Goal: Ask a question: Ask a question

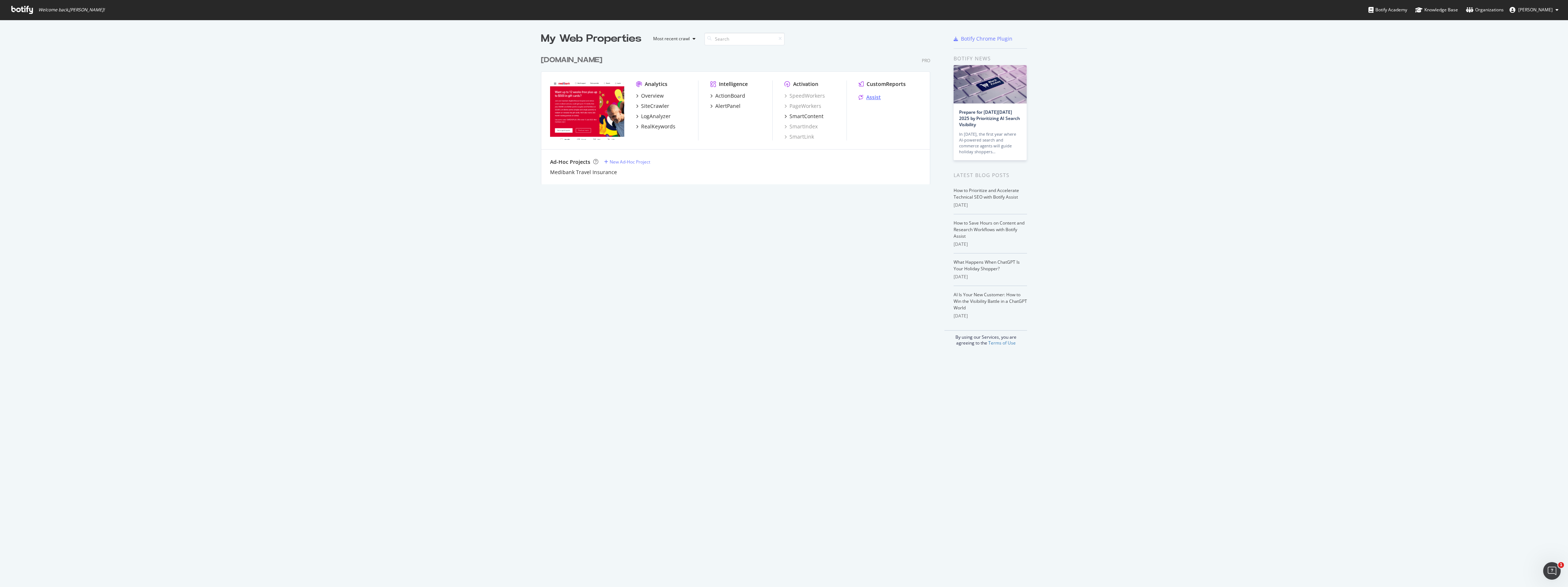
click at [873, 99] on div "Assist" at bounding box center [873, 97] width 14 height 7
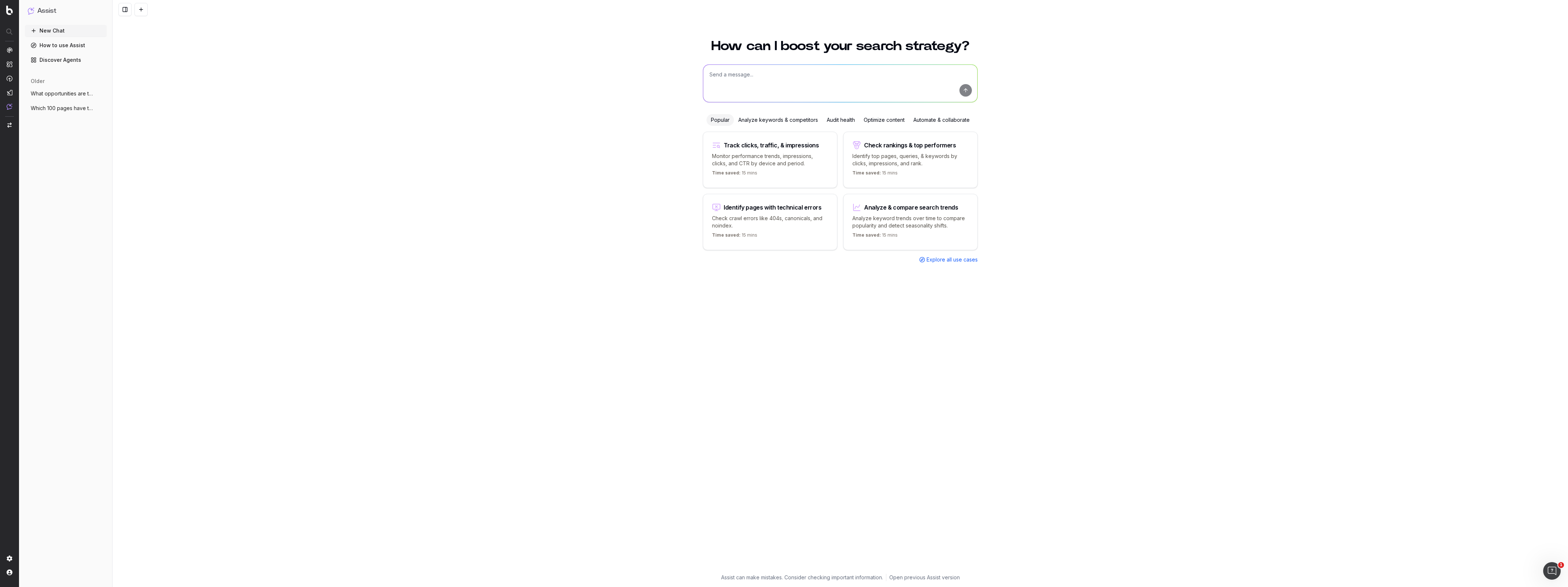
click at [768, 96] on textarea at bounding box center [841, 84] width 274 height 37
type textarea "i want to check how many pages are older than 3 years on live better section of…"
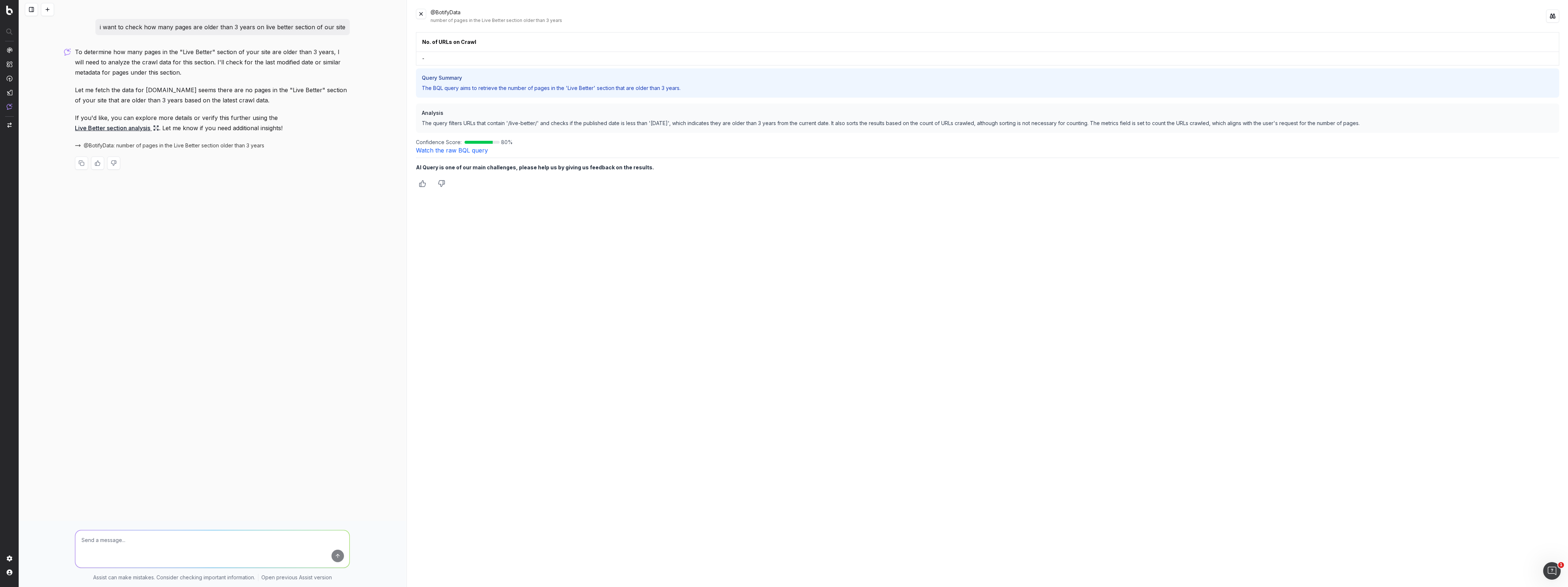
click at [123, 129] on link "Live Better section analysis" at bounding box center [117, 127] width 84 height 10
click at [113, 127] on link "Live Better section analysis" at bounding box center [117, 127] width 84 height 10
click at [422, 12] on button at bounding box center [420, 13] width 10 height 10
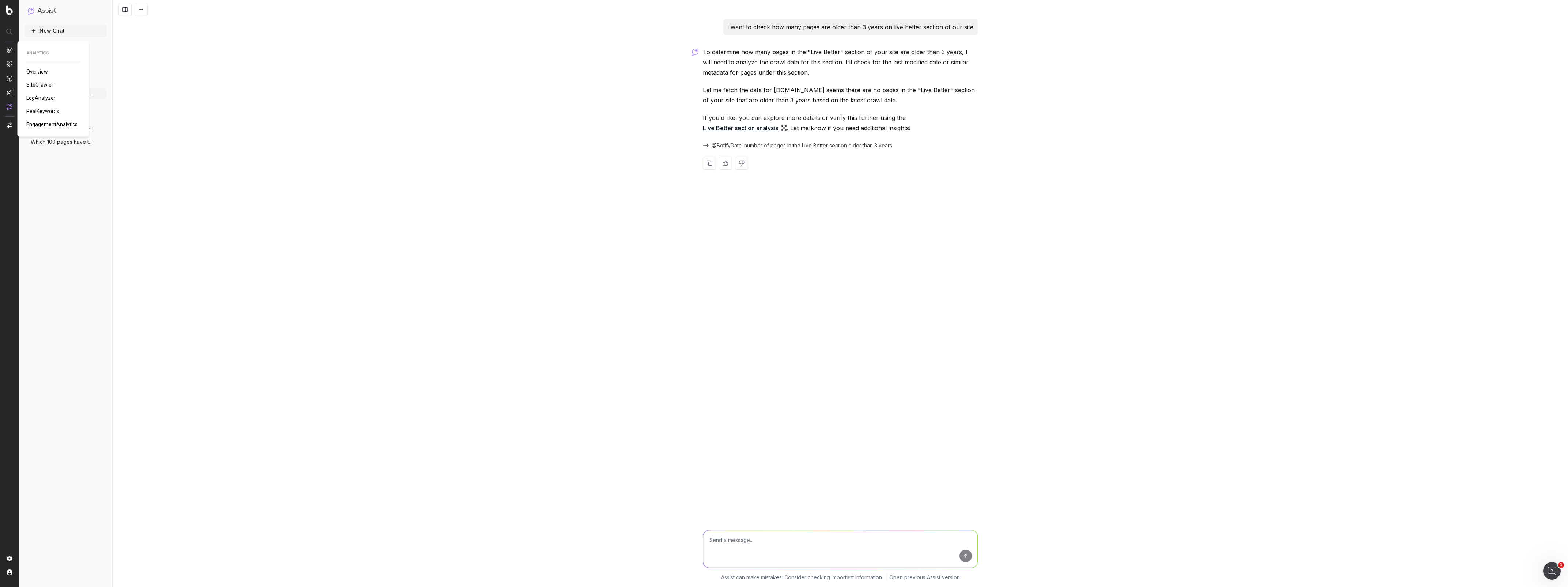
click at [38, 86] on span "SiteCrawler" at bounding box center [40, 85] width 27 height 6
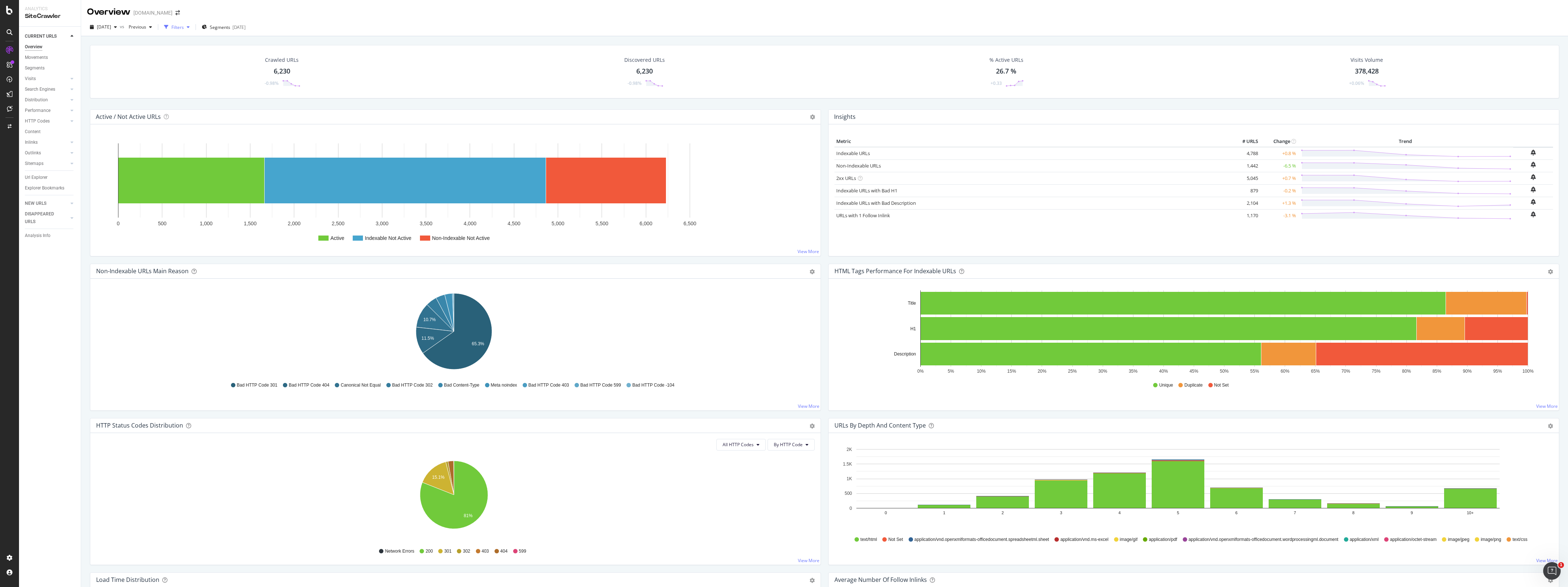
click at [190, 28] on icon "button" at bounding box center [188, 27] width 3 height 4
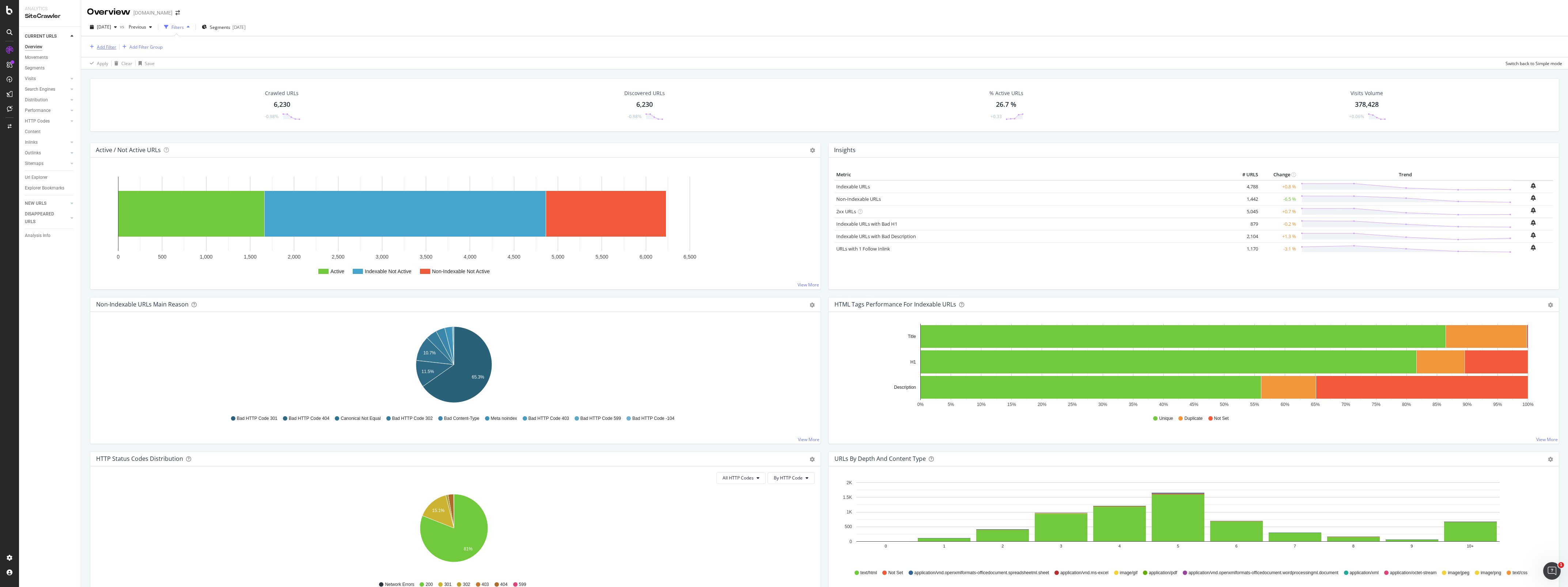
click at [110, 46] on div "Add Filter" at bounding box center [107, 46] width 20 height 6
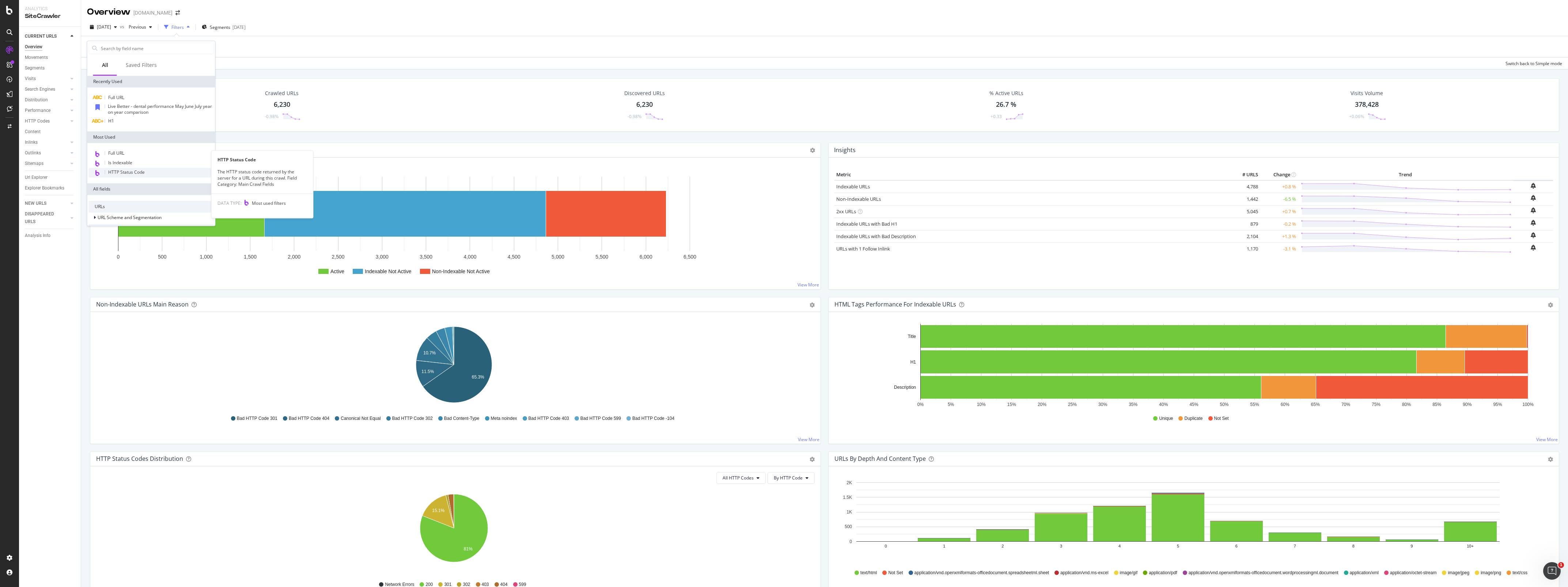
scroll to position [45, 0]
click at [352, 29] on div "2025 Sep. 21st vs Previous Filters Segments 2025-09-15" at bounding box center [825, 29] width 1487 height 14
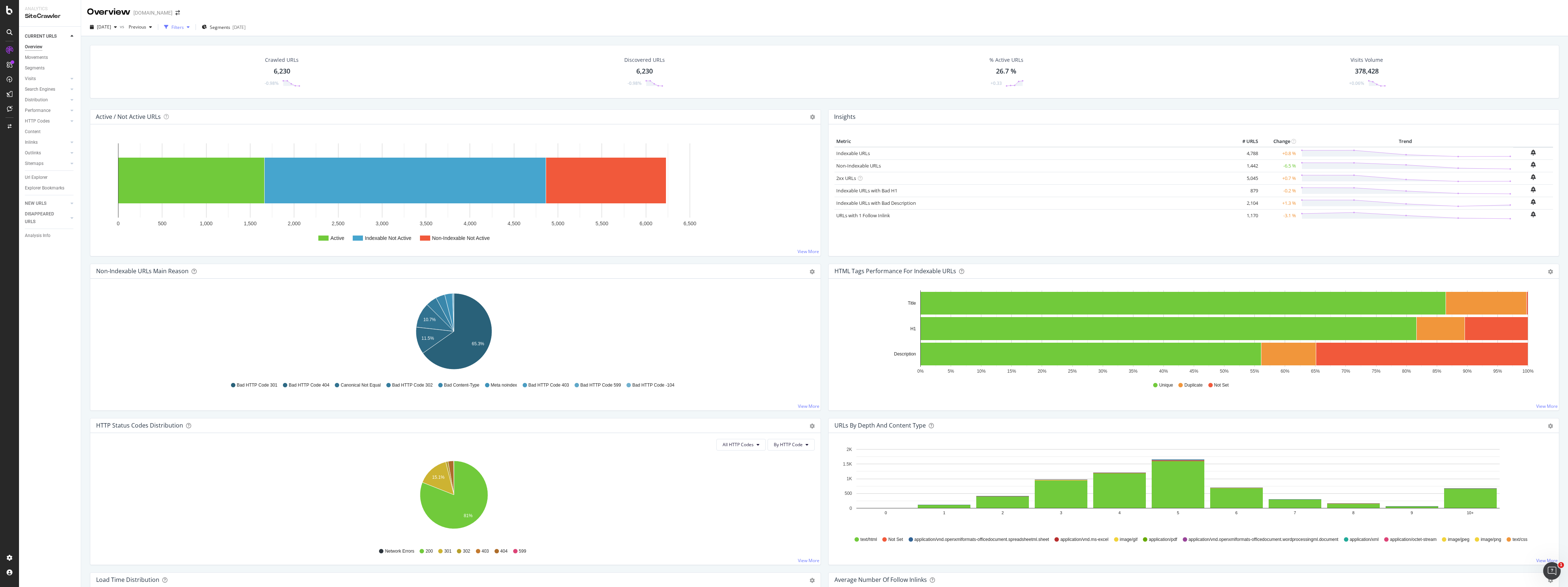
click at [184, 27] on div "Filters" at bounding box center [178, 27] width 12 height 6
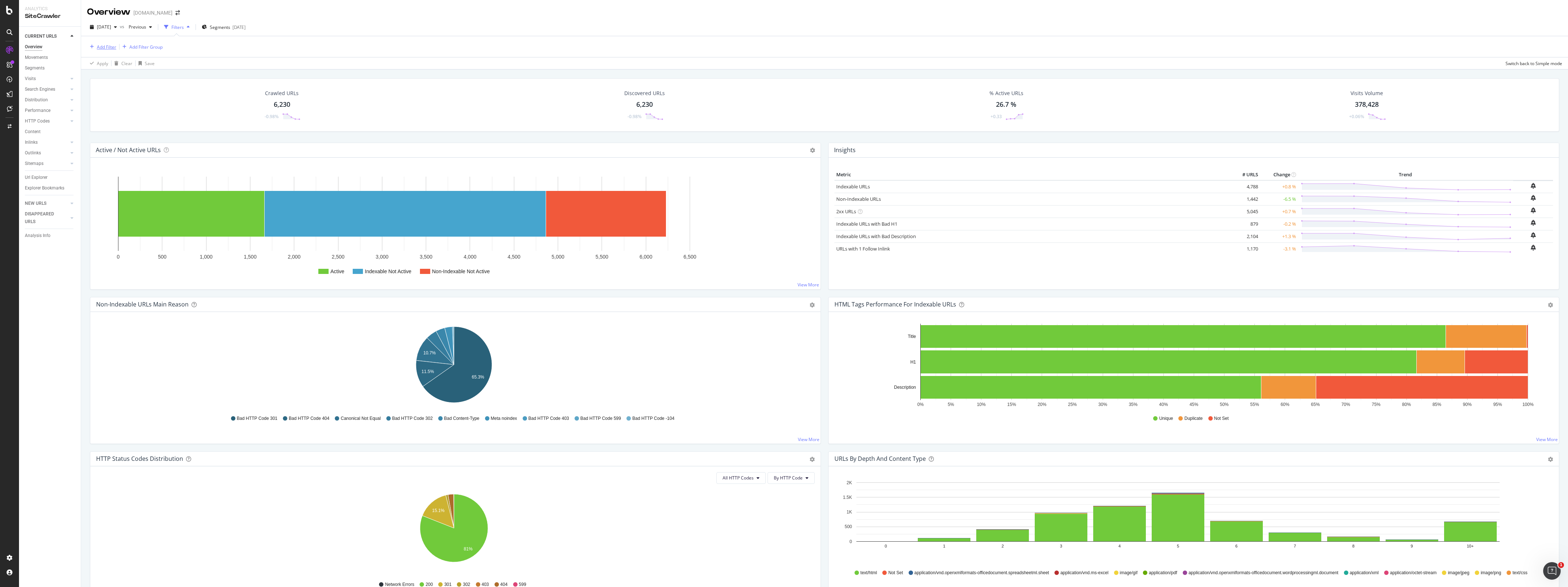
click at [109, 47] on div "Add Filter" at bounding box center [107, 46] width 20 height 6
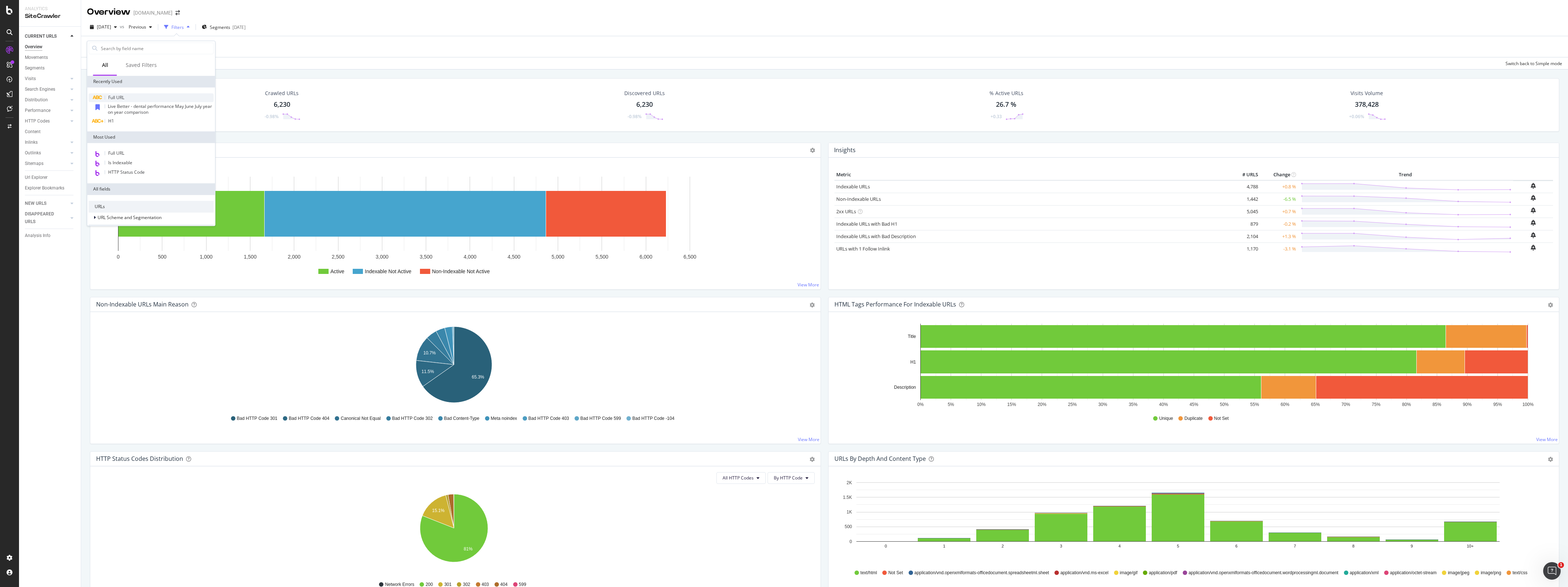
click at [125, 97] on div "Full URL" at bounding box center [151, 98] width 125 height 9
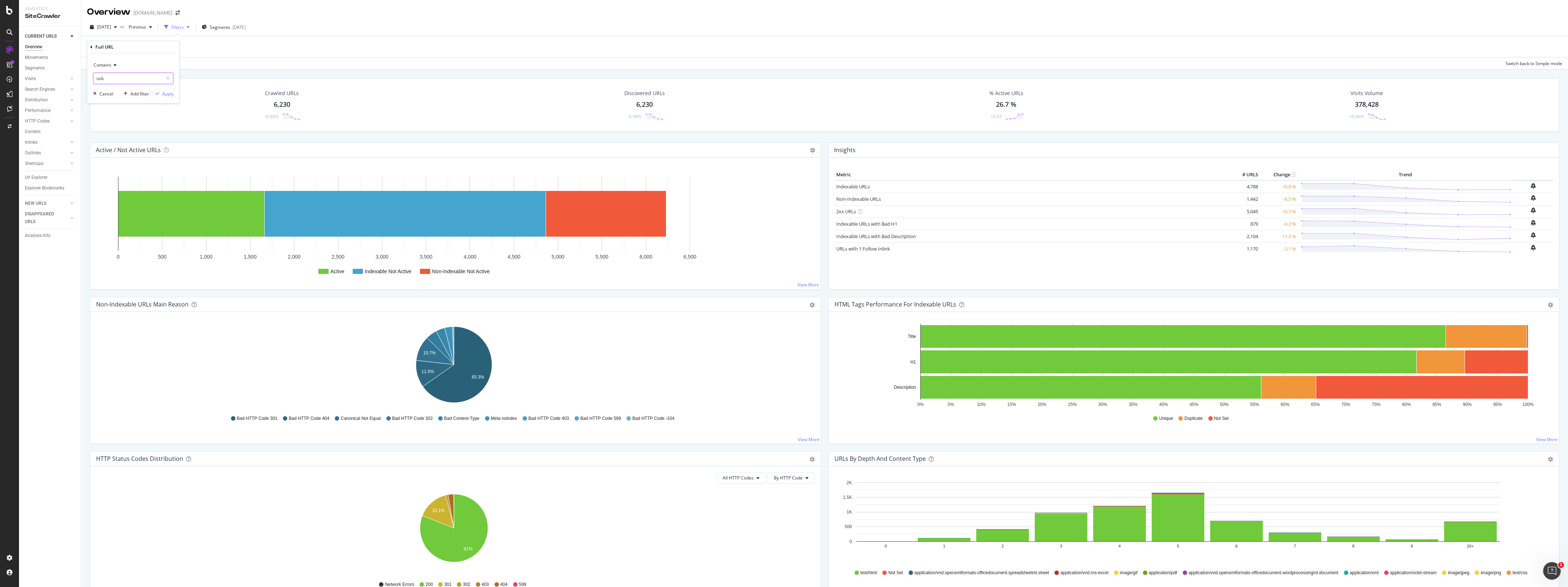
click at [116, 81] on input "talk" at bounding box center [128, 77] width 69 height 12
type input "livebetter"
click at [174, 95] on div "Contains livebetter Cancel Add filter Apply" at bounding box center [133, 78] width 92 height 50
click at [171, 95] on div "Apply" at bounding box center [167, 94] width 12 height 6
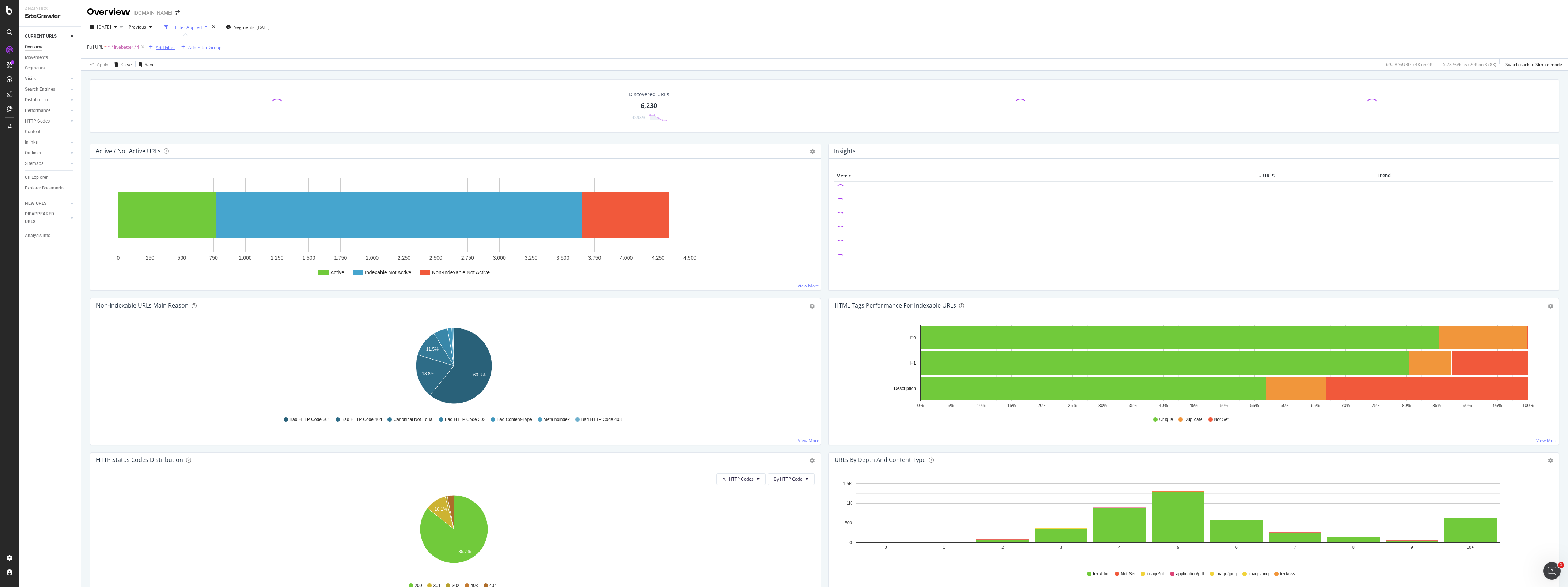
click at [165, 47] on div "Add Filter" at bounding box center [166, 47] width 20 height 6
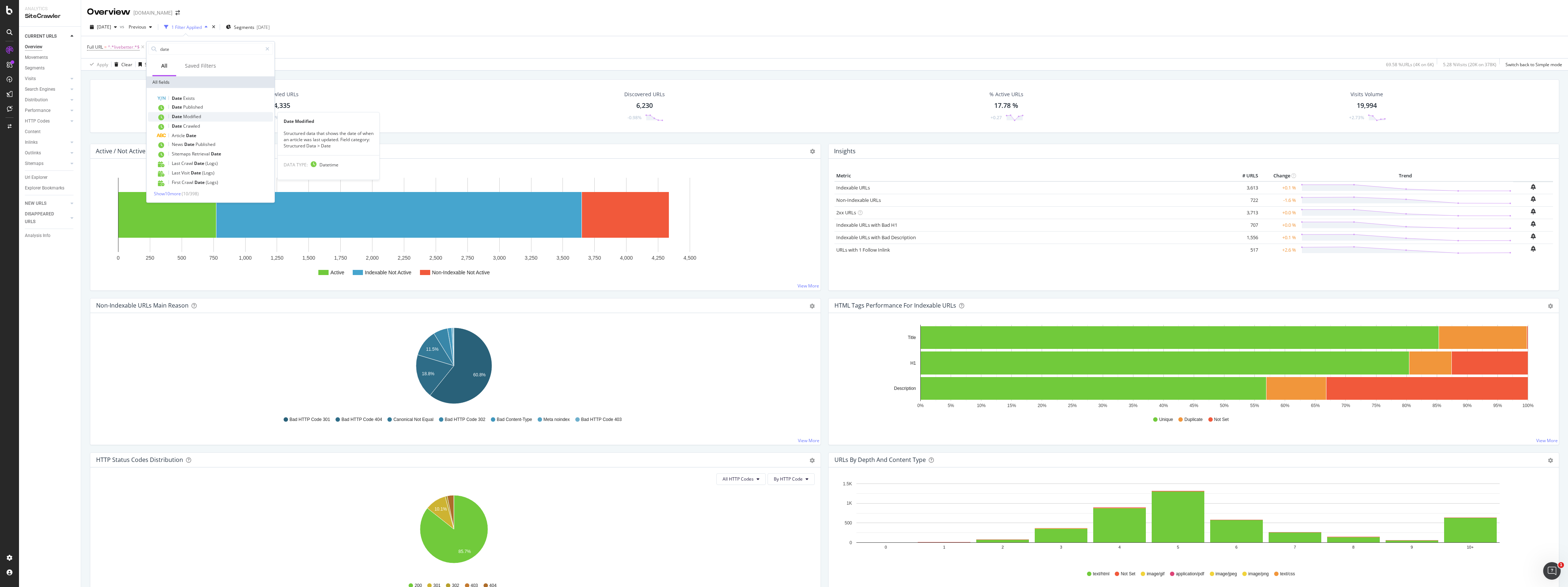
type input "date"
click at [195, 115] on span "Modified" at bounding box center [192, 116] width 18 height 6
click at [174, 77] on icon at bounding box center [172, 77] width 5 height 4
click at [172, 118] on div "Before" at bounding box center [193, 121] width 78 height 10
click at [205, 90] on input "2025-09-25 00:00:00" at bounding box center [192, 90] width 80 height 12
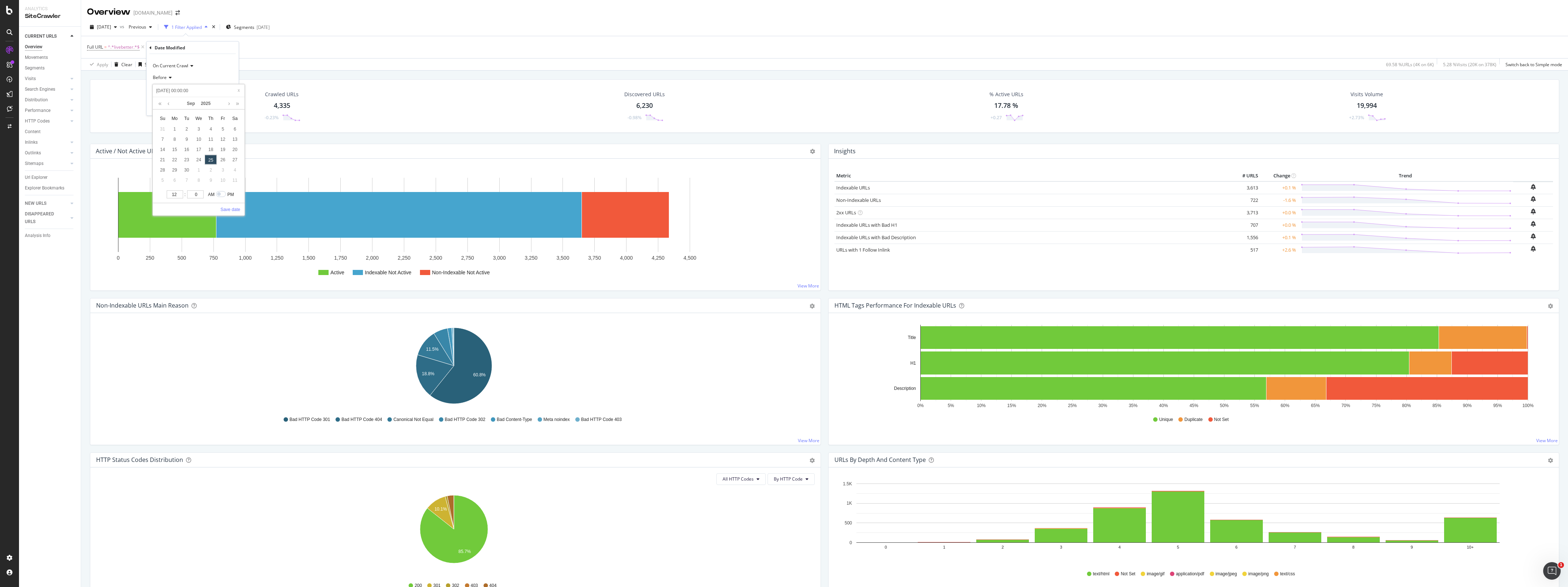
click at [205, 90] on input "2025-09-25 00:00:00" at bounding box center [199, 90] width 87 height 8
click at [202, 103] on link "2025" at bounding box center [206, 103] width 16 height 12
click at [196, 135] on link "2023" at bounding box center [199, 135] width 17 height 13
click at [235, 141] on div "9" at bounding box center [235, 139] width 12 height 10
type input "2023-09-09 00:00:00"
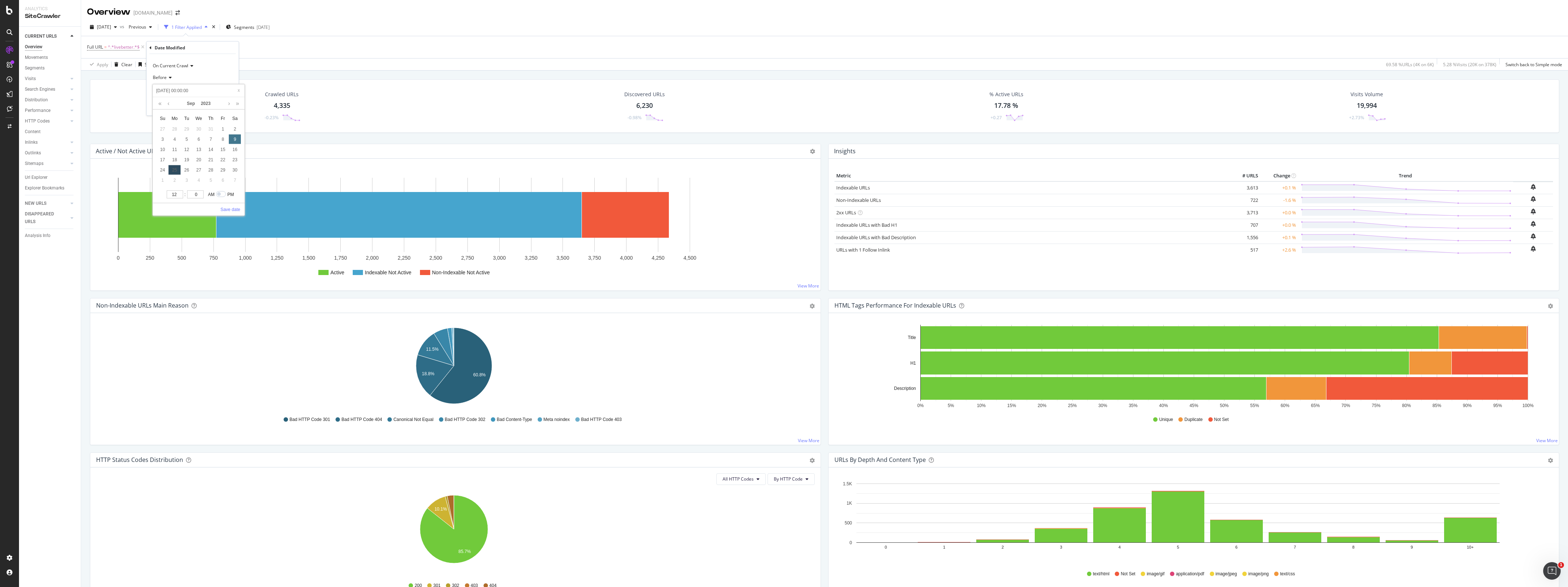
type input "2023-09-09 00:00:00"
click at [231, 210] on link "Save date" at bounding box center [231, 208] width 20 height 6
click at [223, 106] on div "Apply" at bounding box center [227, 105] width 12 height 6
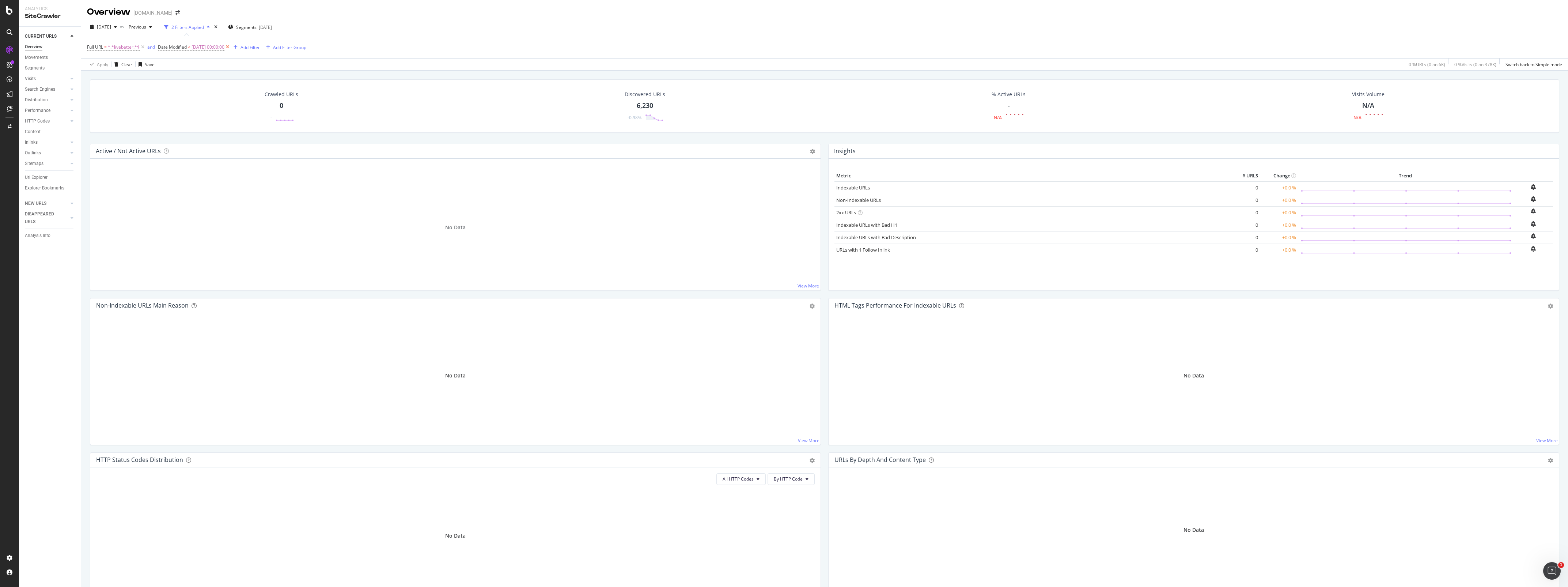
click at [231, 47] on icon at bounding box center [227, 47] width 6 height 7
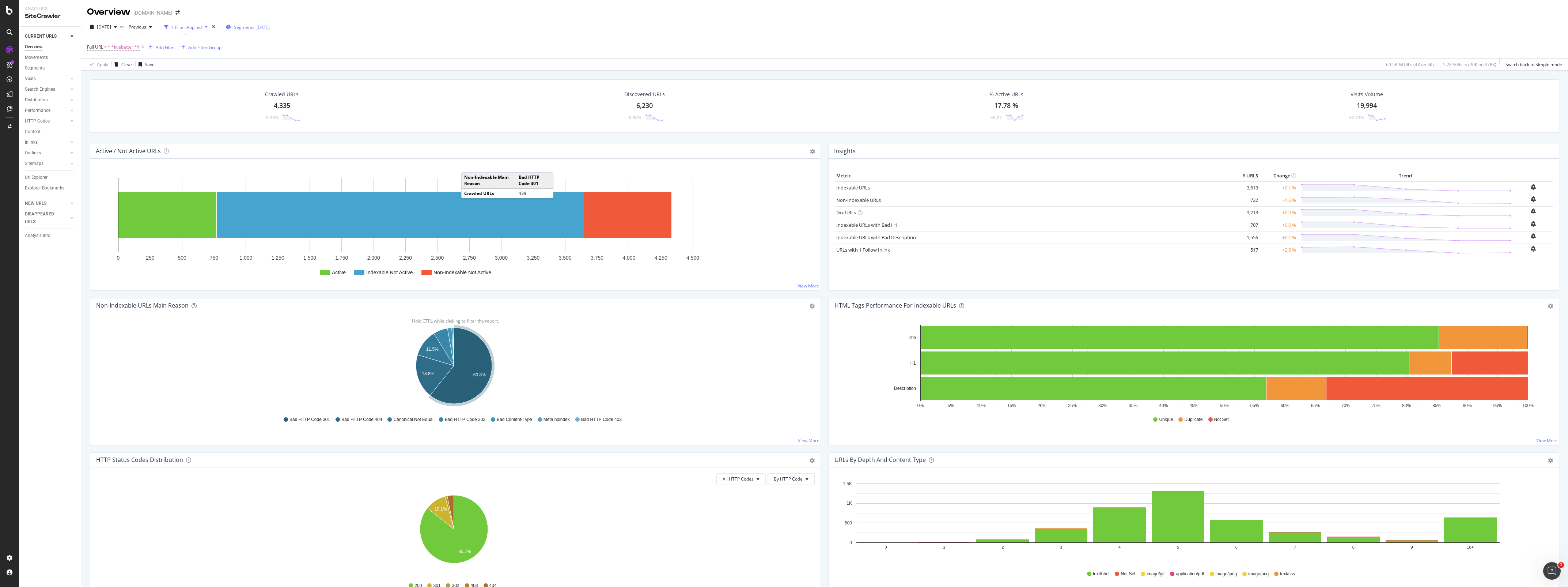
click at [270, 25] on div "Segments 2025-09-15" at bounding box center [248, 27] width 44 height 6
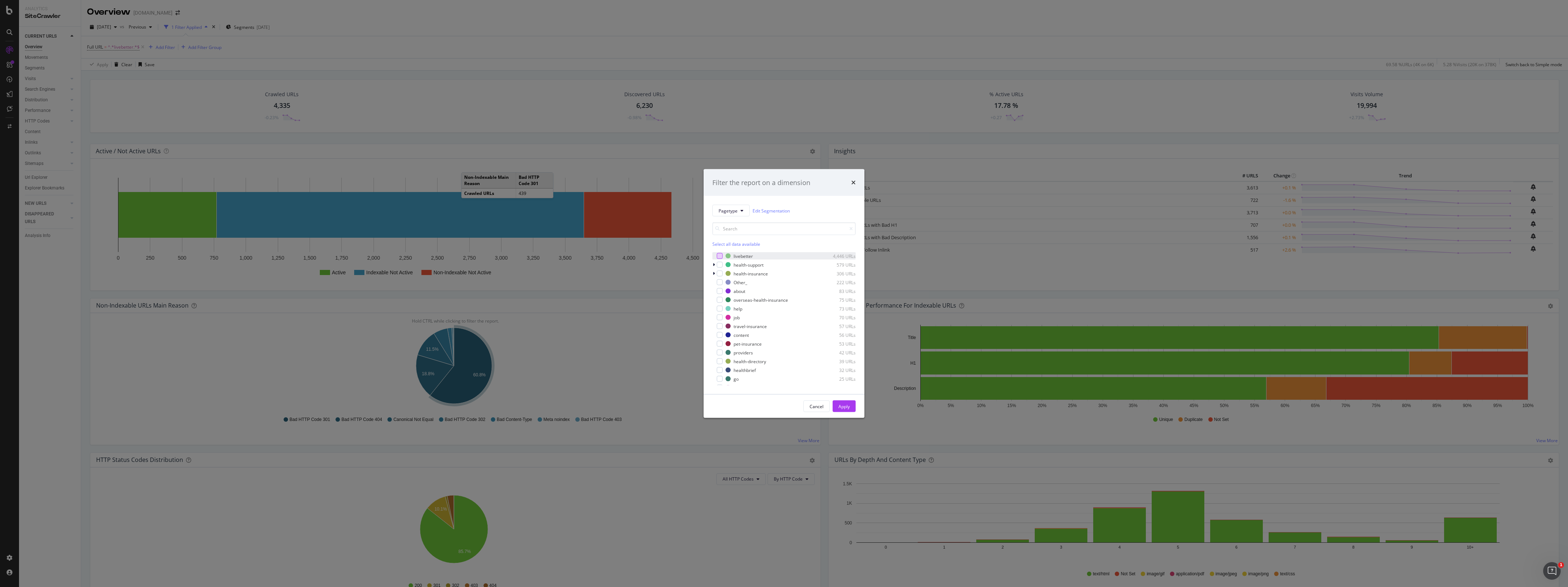
click at [719, 253] on div "modal" at bounding box center [719, 256] width 6 height 6
click at [842, 406] on div "Apply" at bounding box center [844, 405] width 12 height 6
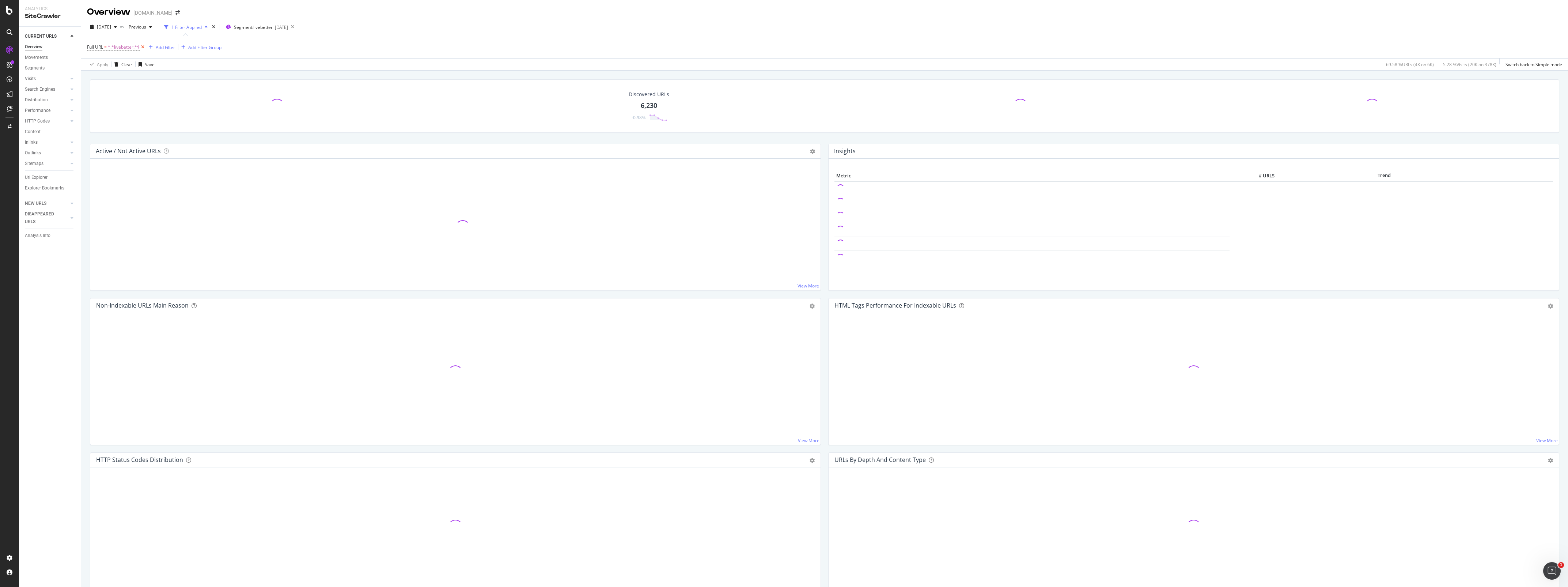
click at [143, 46] on icon at bounding box center [142, 47] width 6 height 7
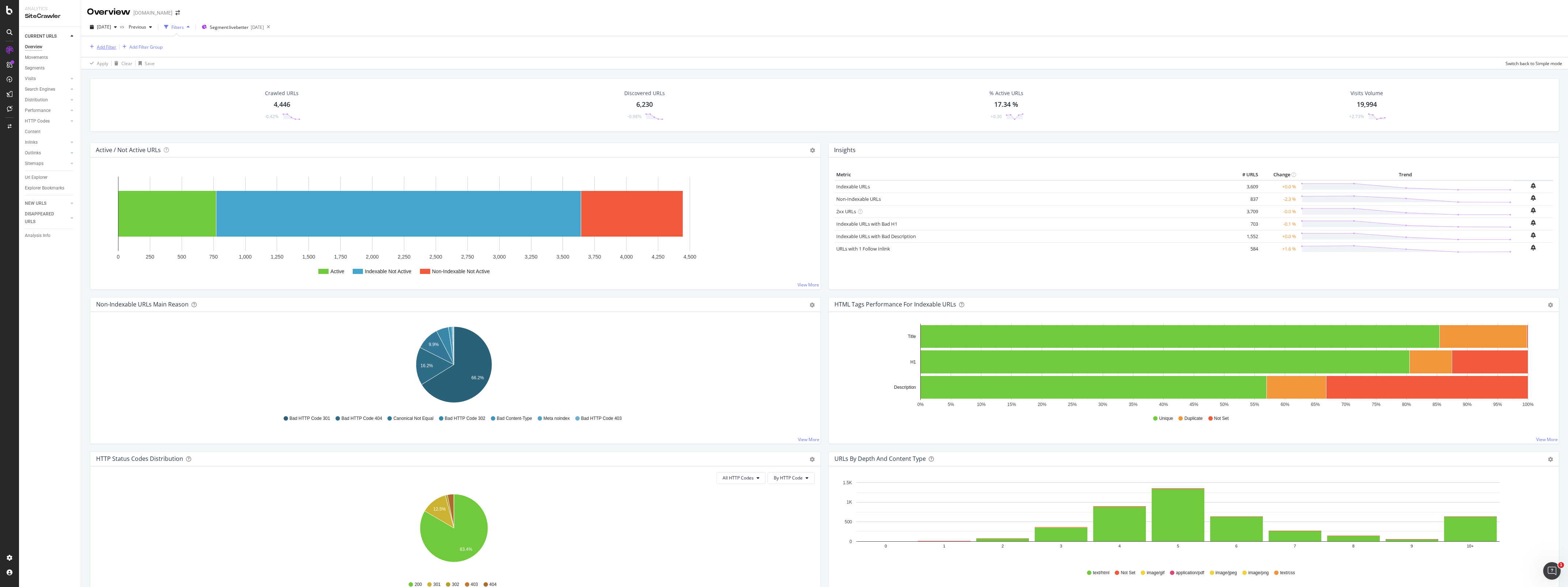
click at [110, 48] on div "Add Filter" at bounding box center [107, 46] width 20 height 6
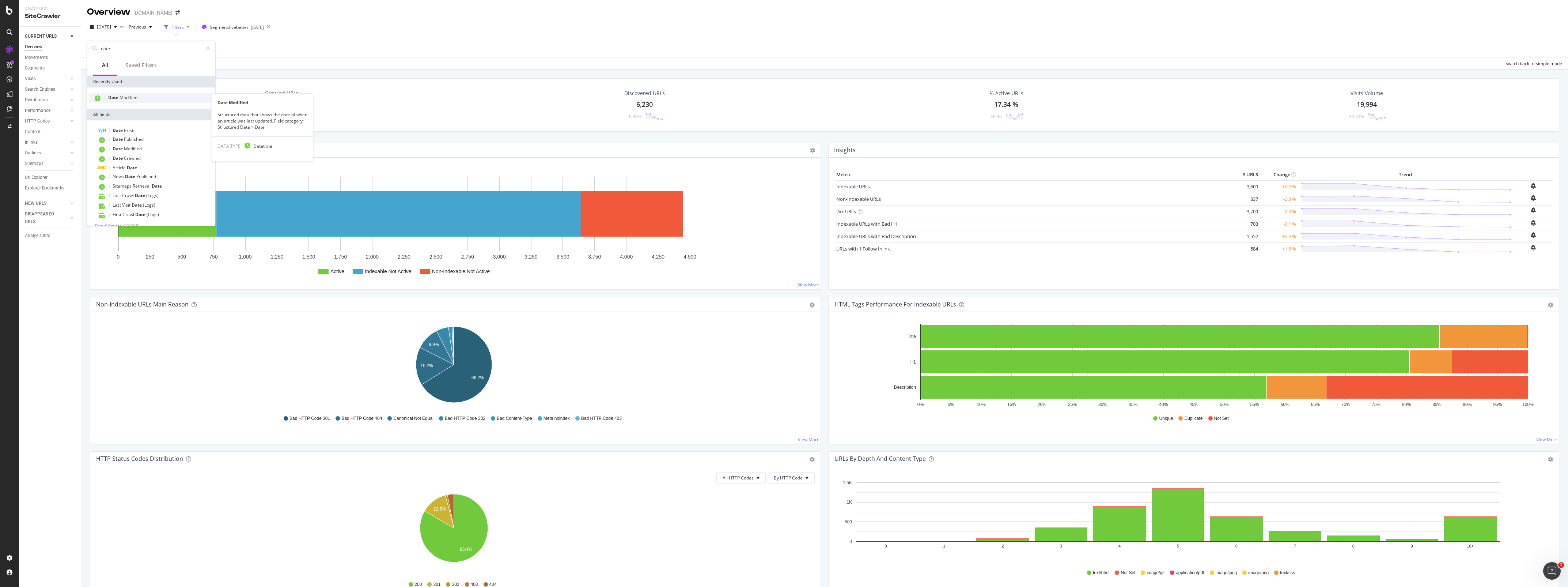
click at [134, 95] on span "Modified" at bounding box center [128, 97] width 18 height 6
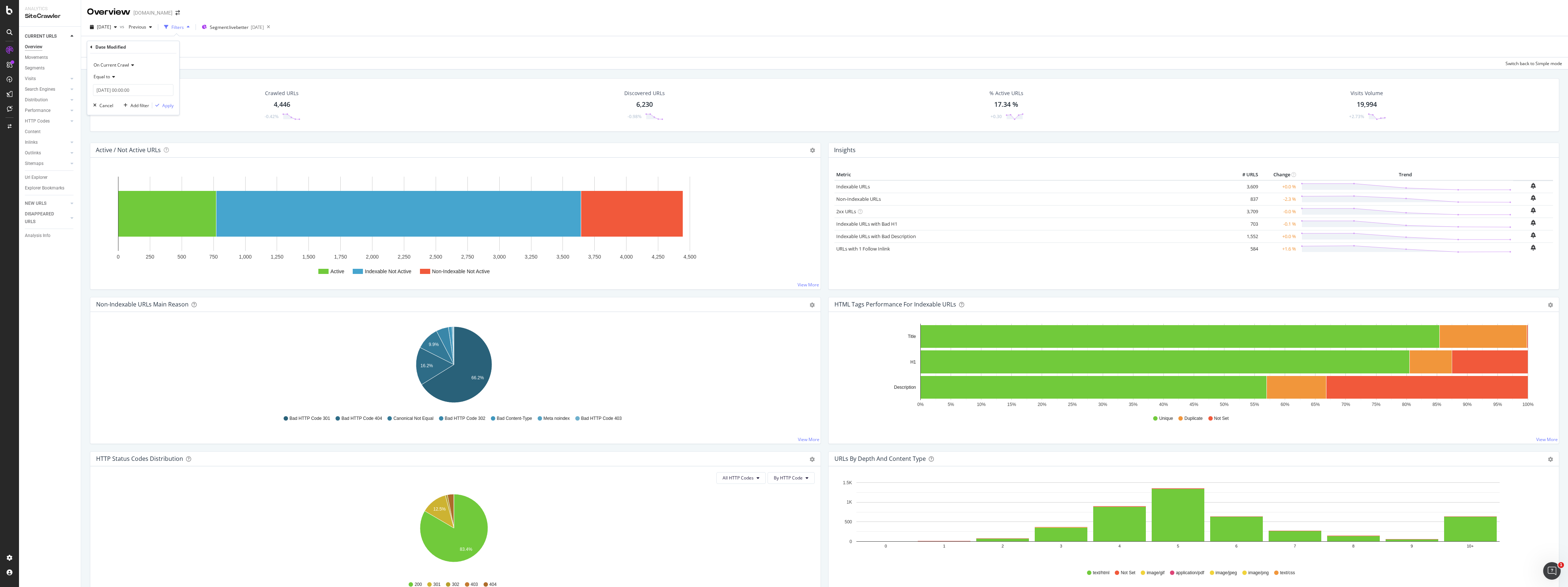
click at [114, 77] on icon at bounding box center [113, 77] width 5 height 4
click at [110, 102] on div "After" at bounding box center [134, 101] width 78 height 10
click at [150, 88] on input "2025-09-25 00:00:00" at bounding box center [134, 89] width 80 height 12
click at [142, 105] on link "2025" at bounding box center [147, 102] width 16 height 12
click at [135, 135] on link "2023" at bounding box center [139, 134] width 17 height 13
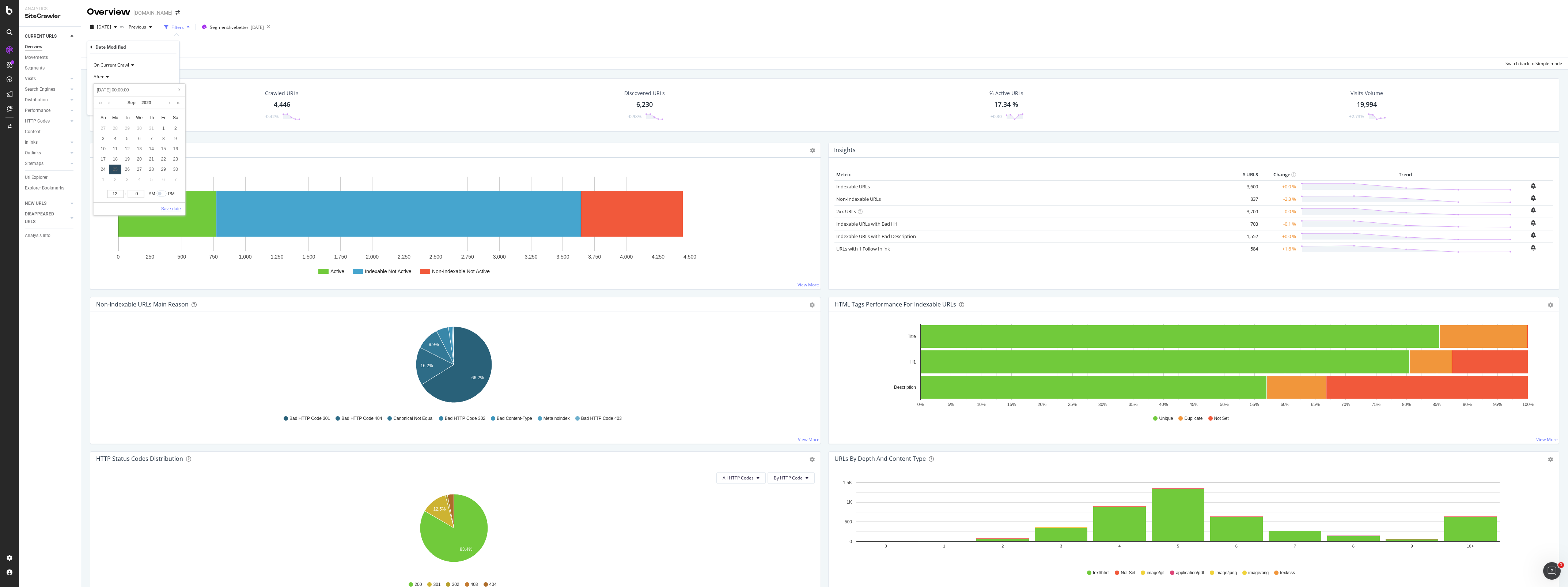
click at [172, 210] on link "Save date" at bounding box center [171, 208] width 20 height 6
click at [167, 107] on div "Apply" at bounding box center [167, 105] width 12 height 6
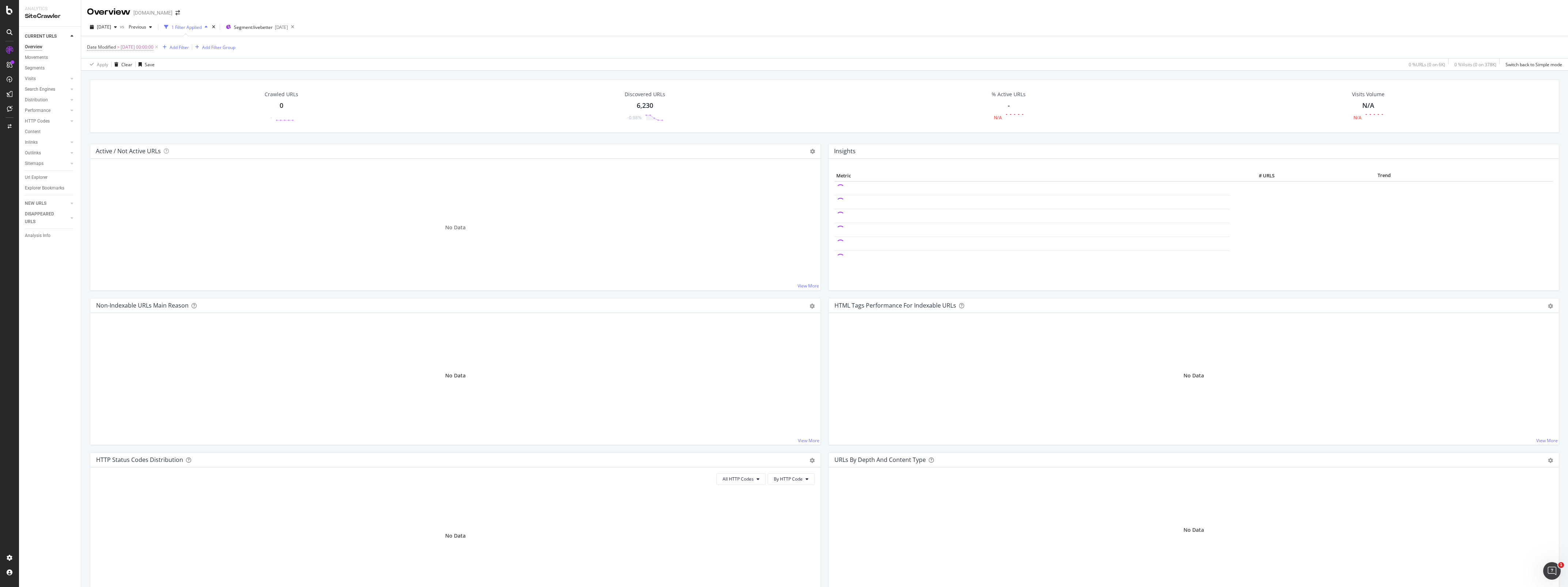
click at [106, 47] on span "Date Modified" at bounding box center [102, 46] width 28 height 6
click at [90, 45] on icon at bounding box center [91, 45] width 2 height 4
click at [118, 136] on span "Date" at bounding box center [118, 138] width 12 height 6
click at [169, 105] on div "Apply" at bounding box center [167, 104] width 12 height 6
click at [161, 46] on icon at bounding box center [158, 47] width 6 height 7
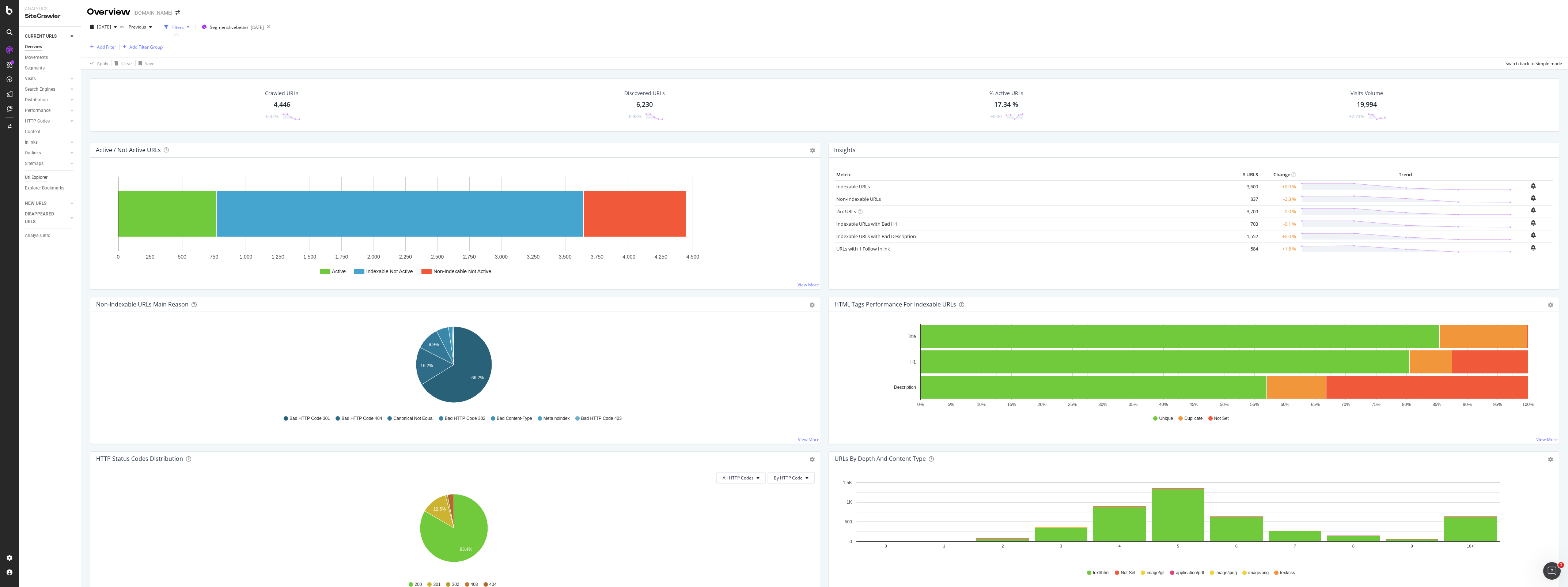
click at [39, 177] on div "Url Explorer" at bounding box center [36, 177] width 22 height 8
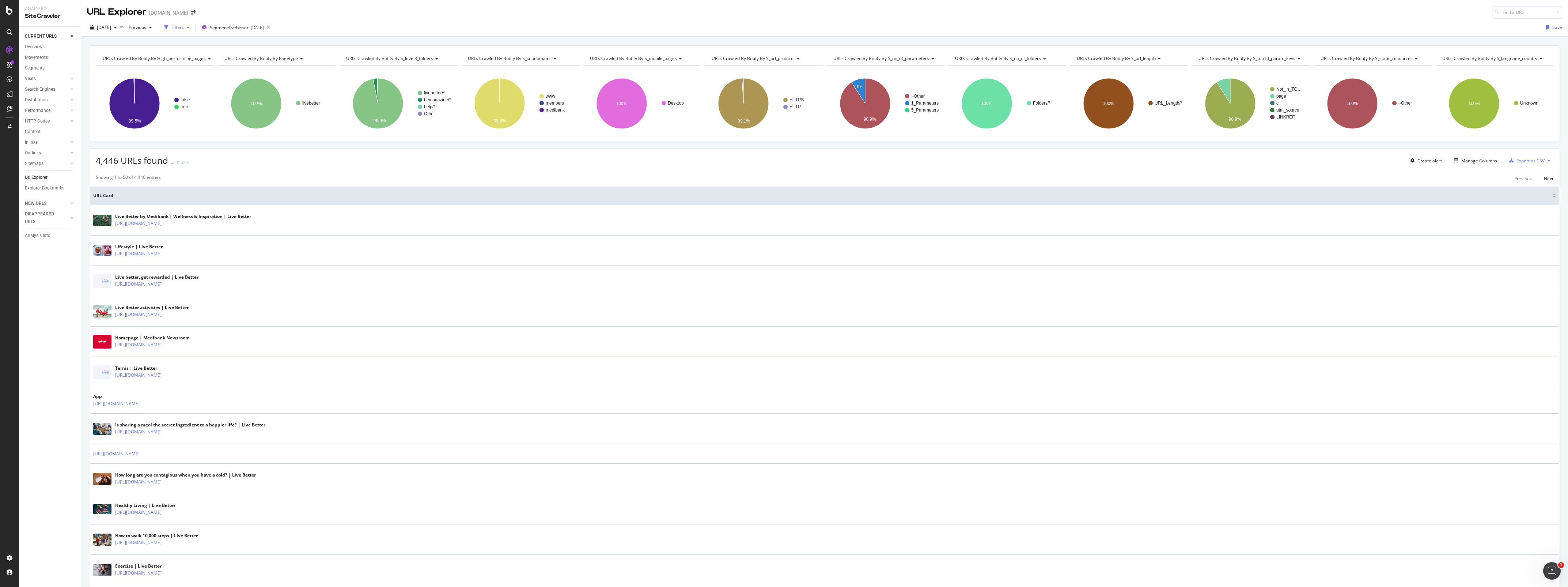
click at [190, 28] on icon "button" at bounding box center [188, 27] width 3 height 4
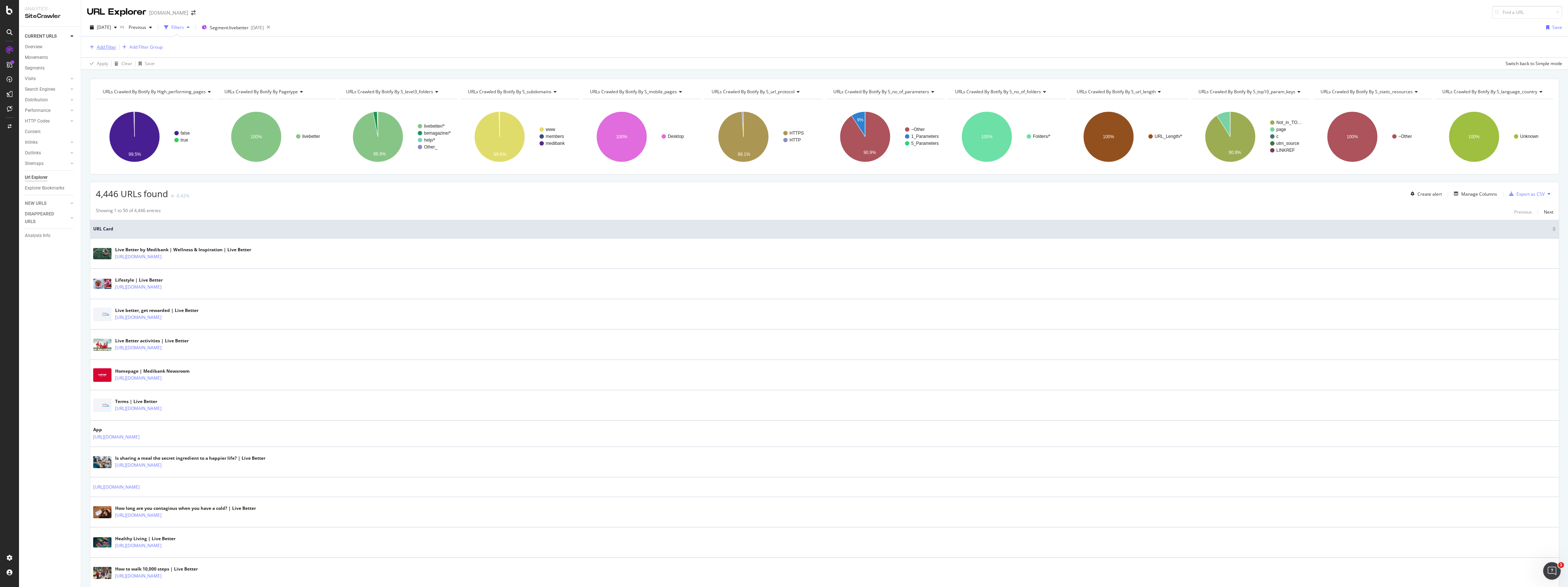
click at [103, 45] on div "Add Filter" at bounding box center [107, 46] width 20 height 6
click at [131, 95] on span "Date Published" at bounding box center [124, 98] width 30 height 6
click at [112, 77] on icon at bounding box center [113, 77] width 5 height 4
click at [115, 100] on div "After" at bounding box center [134, 102] width 78 height 10
click at [143, 92] on input "2025-09-25 00:00:00" at bounding box center [134, 90] width 80 height 12
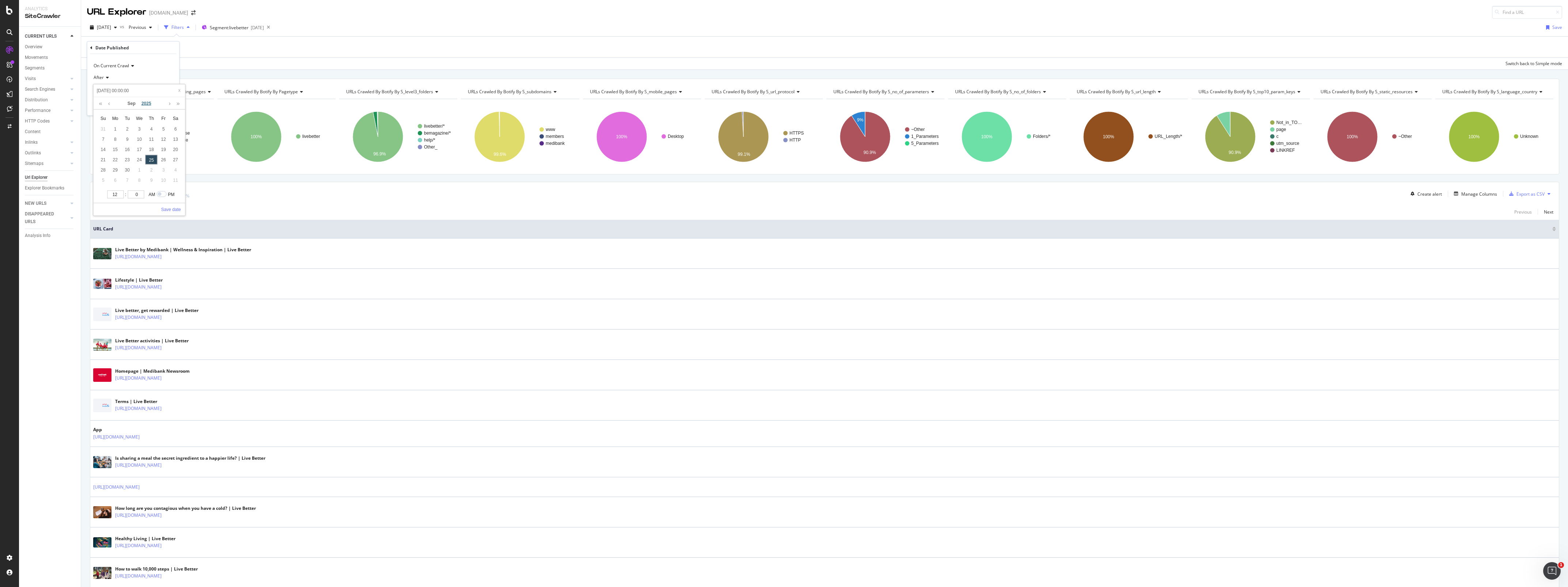
click at [145, 102] on link "2025" at bounding box center [147, 103] width 16 height 12
click at [142, 134] on link "2023" at bounding box center [139, 135] width 17 height 13
click at [136, 145] on div "13" at bounding box center [140, 149] width 12 height 10
type input "2023-09-13 00:00:00"
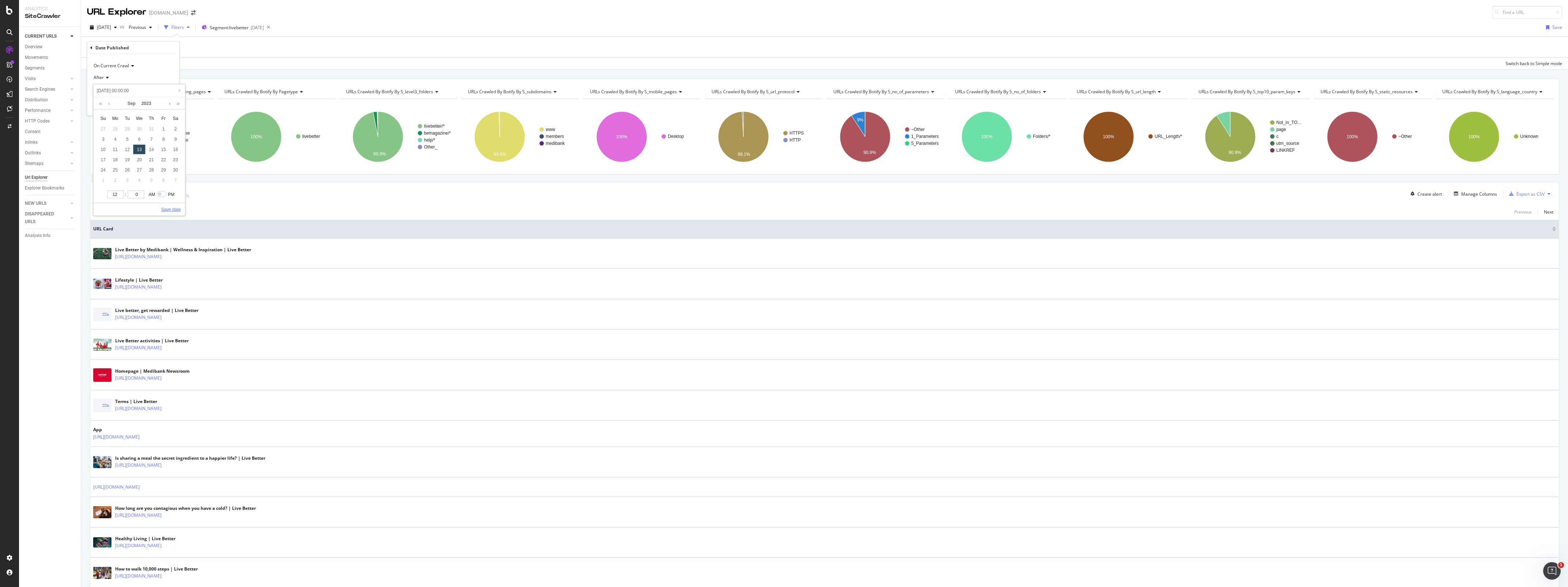
click at [172, 211] on link "Save date" at bounding box center [171, 208] width 20 height 6
click at [166, 107] on div "Apply" at bounding box center [167, 105] width 12 height 6
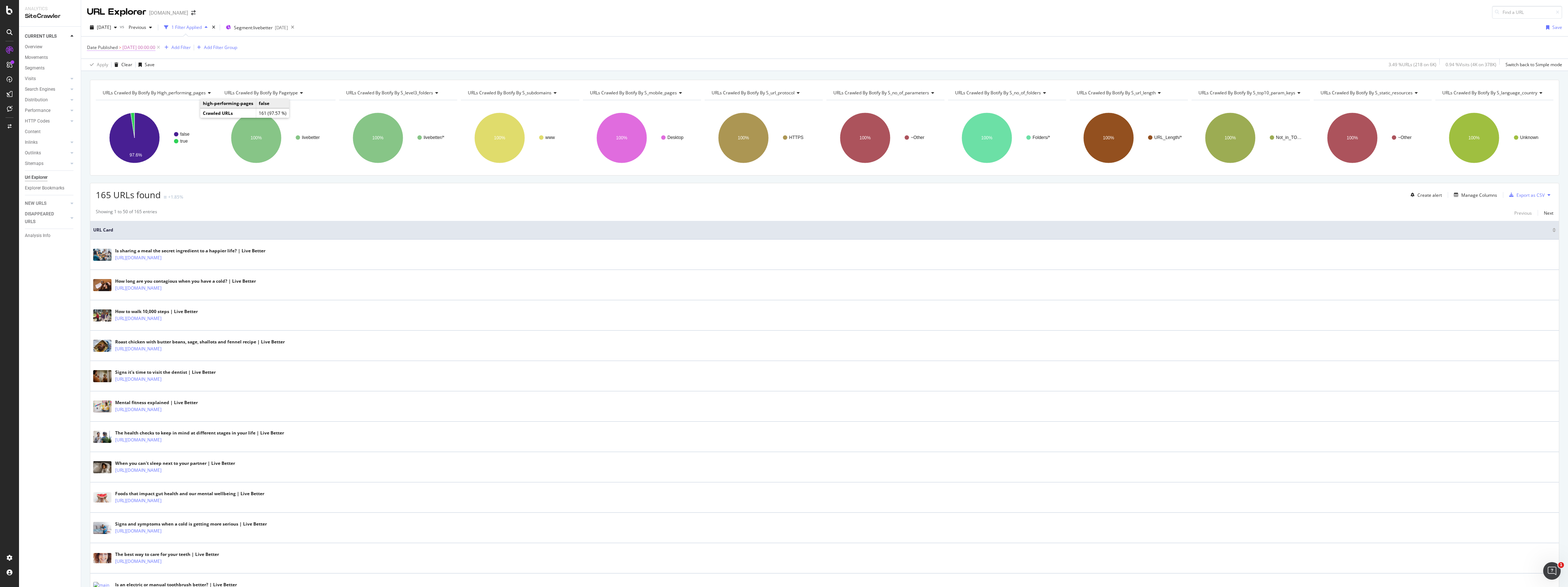
click at [155, 45] on span "2023-09-13 00:00:00" at bounding box center [139, 47] width 33 height 10
click at [144, 90] on input "2023-09-13 00:00:00" at bounding box center [134, 89] width 80 height 12
click at [109, 103] on link at bounding box center [109, 102] width 5 height 12
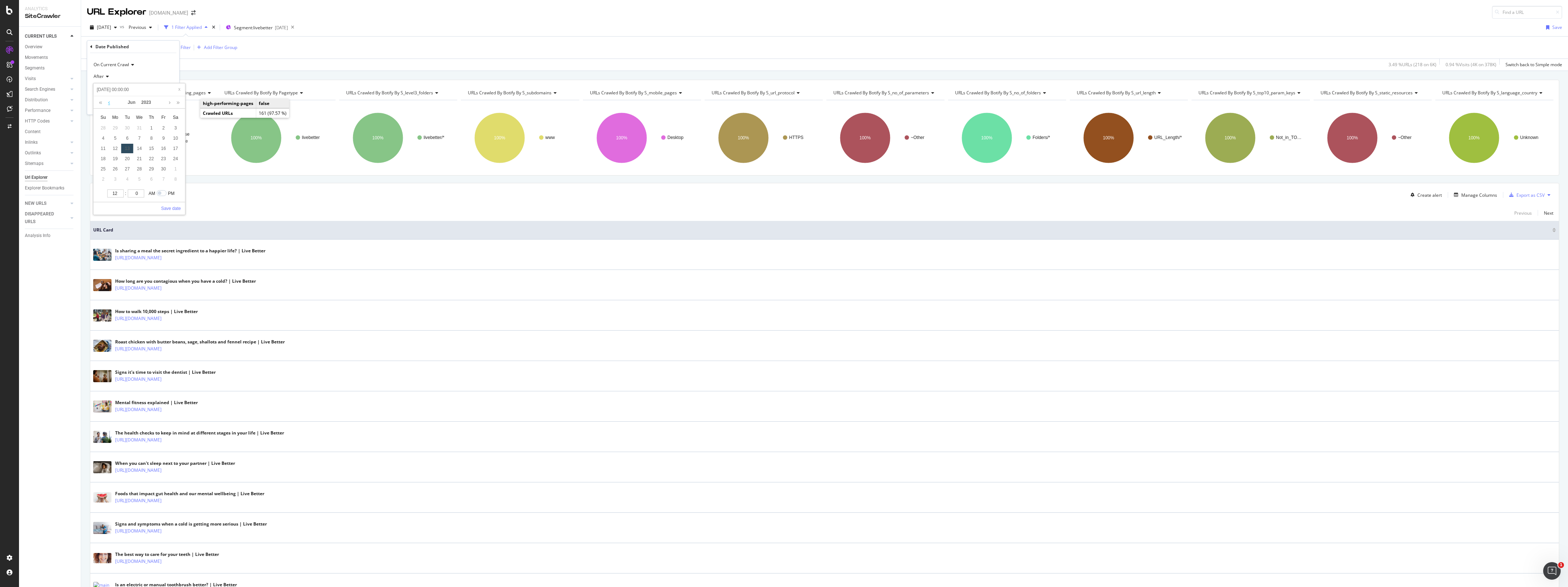
click at [109, 103] on link at bounding box center [109, 102] width 5 height 12
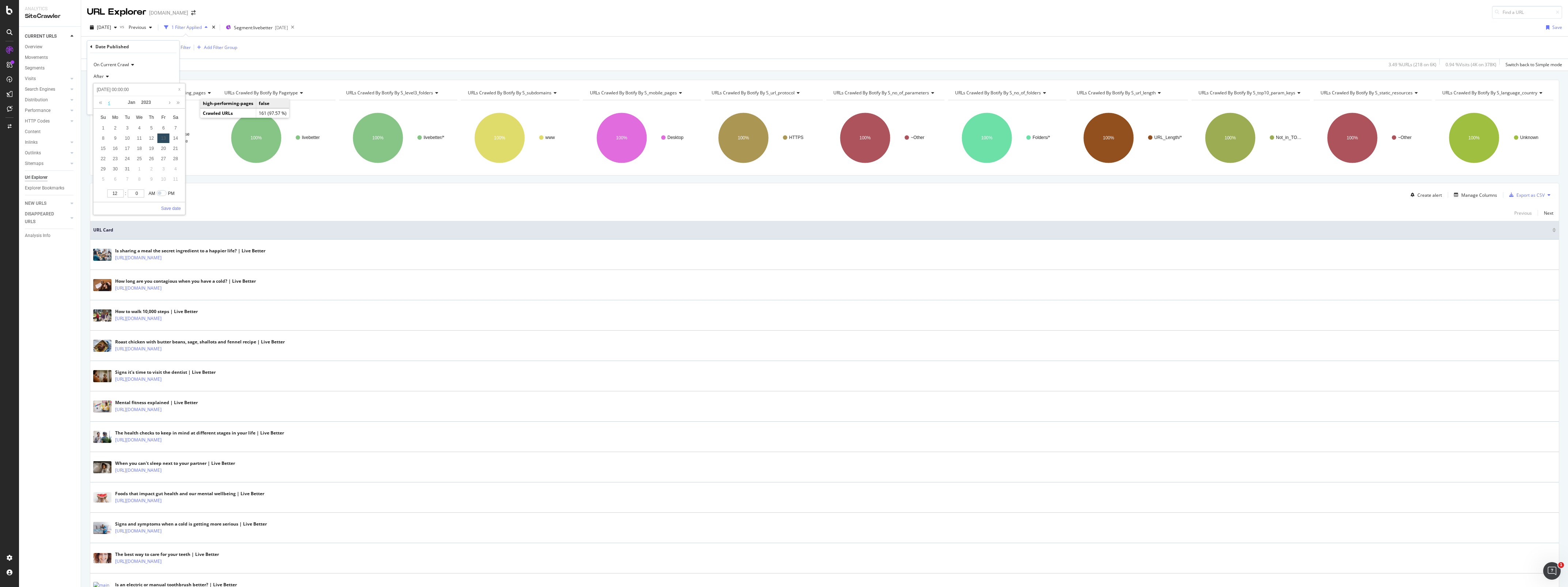
click at [109, 103] on link at bounding box center [109, 102] width 5 height 12
click at [167, 104] on link at bounding box center [169, 102] width 5 height 12
click at [107, 129] on div "1" at bounding box center [103, 127] width 12 height 10
type input "2023-01-01 00:00:00"
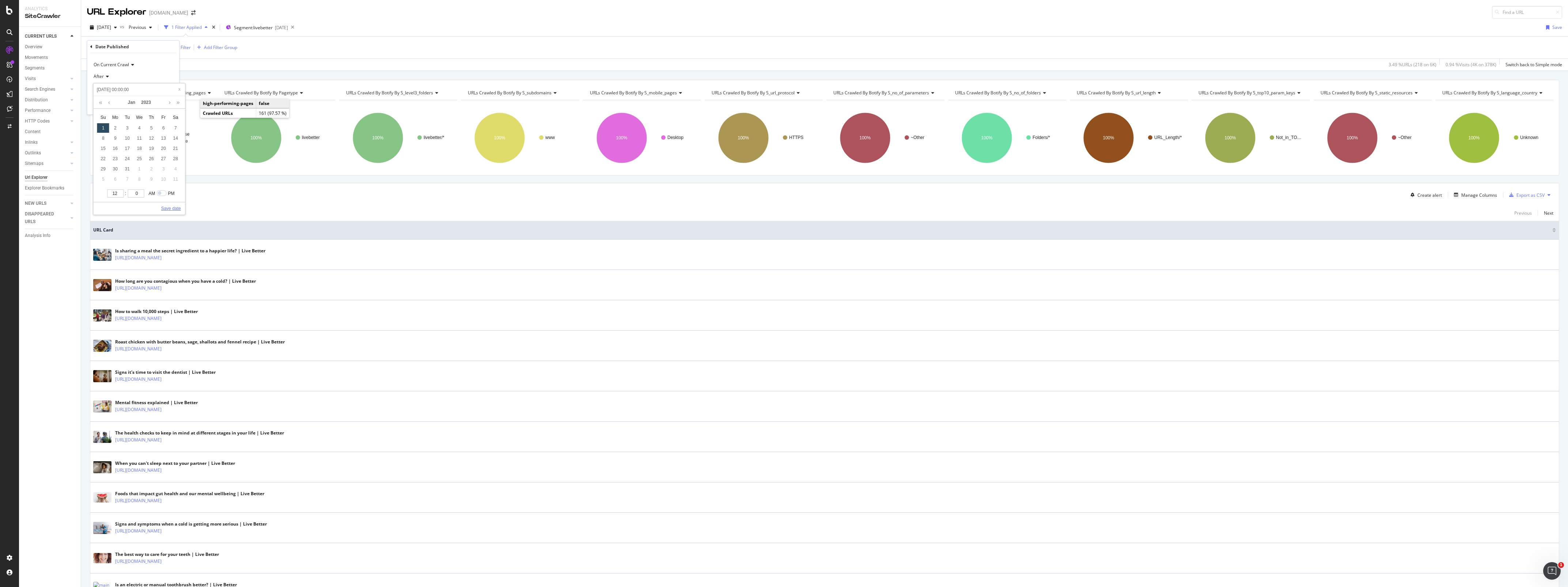
click at [175, 209] on link "Save date" at bounding box center [171, 208] width 20 height 6
click at [165, 107] on div "Apply" at bounding box center [167, 105] width 12 height 6
click at [161, 46] on icon at bounding box center [158, 47] width 6 height 7
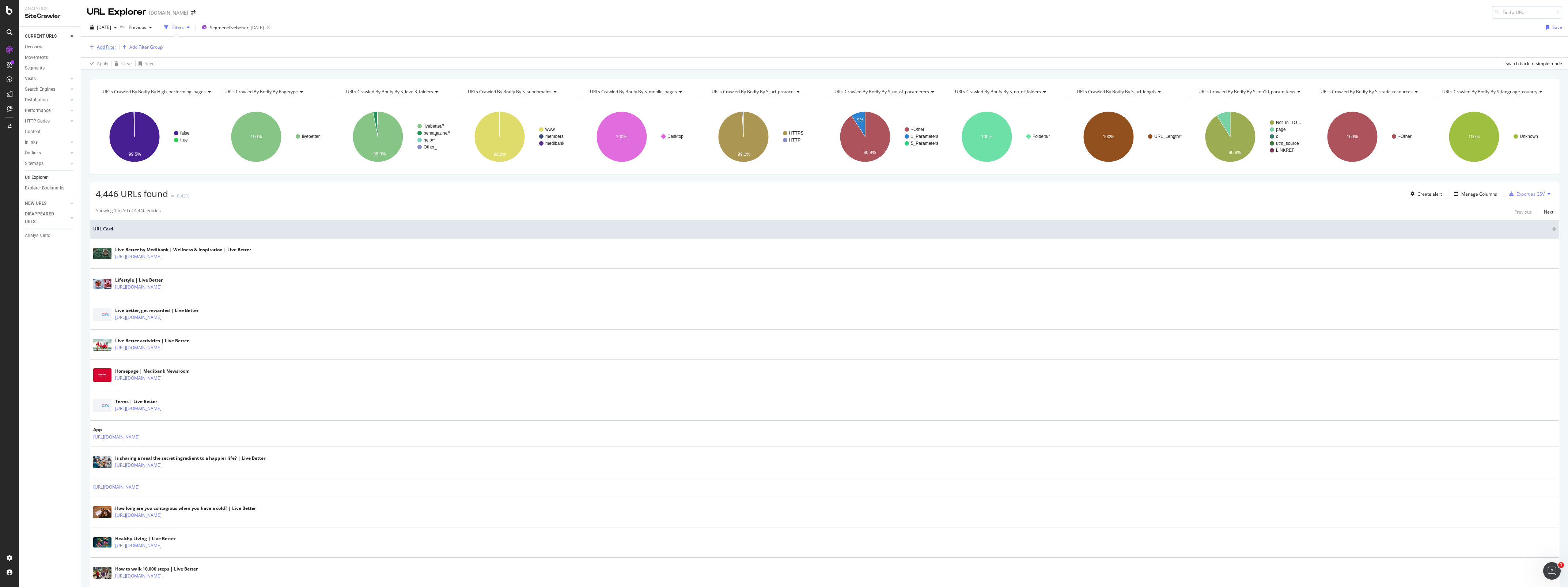
click at [108, 45] on div "Add Filter" at bounding box center [107, 46] width 20 height 6
click at [129, 98] on span "Date Published" at bounding box center [124, 98] width 30 height 6
click at [143, 90] on input "2025-09-25 00:00:00" at bounding box center [134, 90] width 80 height 12
click at [145, 106] on link "2025" at bounding box center [147, 103] width 16 height 12
click at [141, 133] on link "2023" at bounding box center [139, 135] width 17 height 13
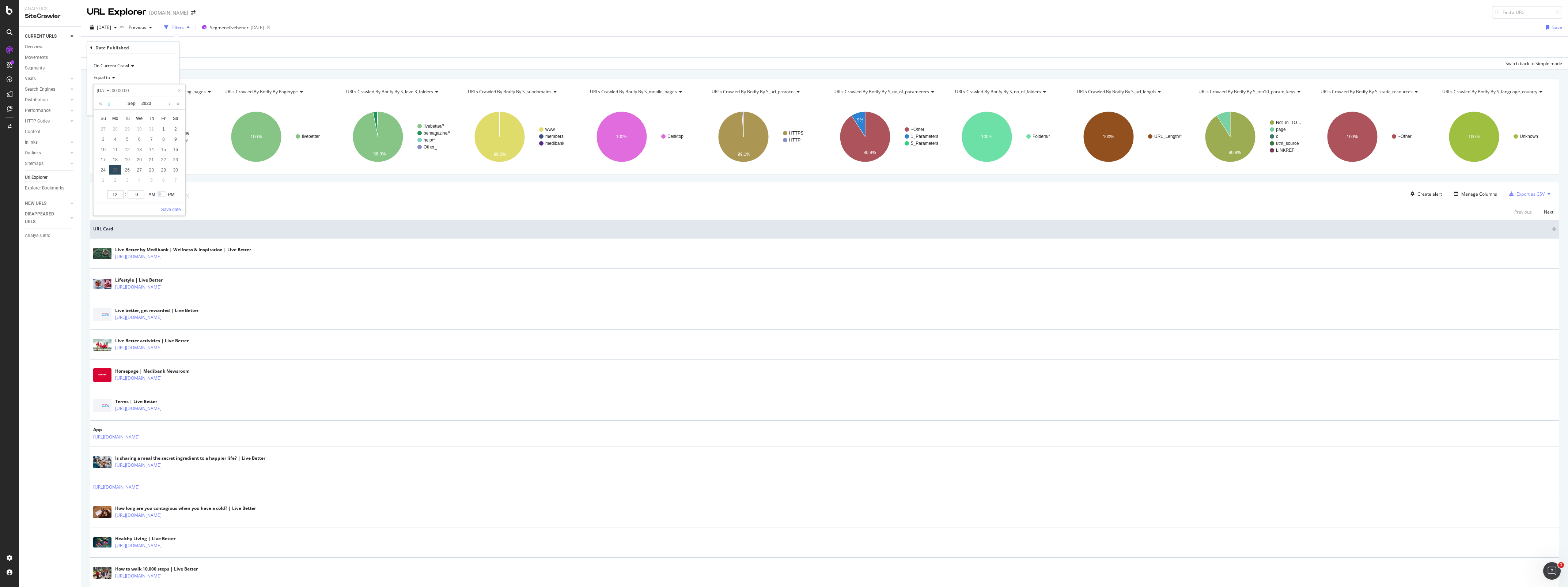
click at [110, 105] on link at bounding box center [109, 103] width 5 height 12
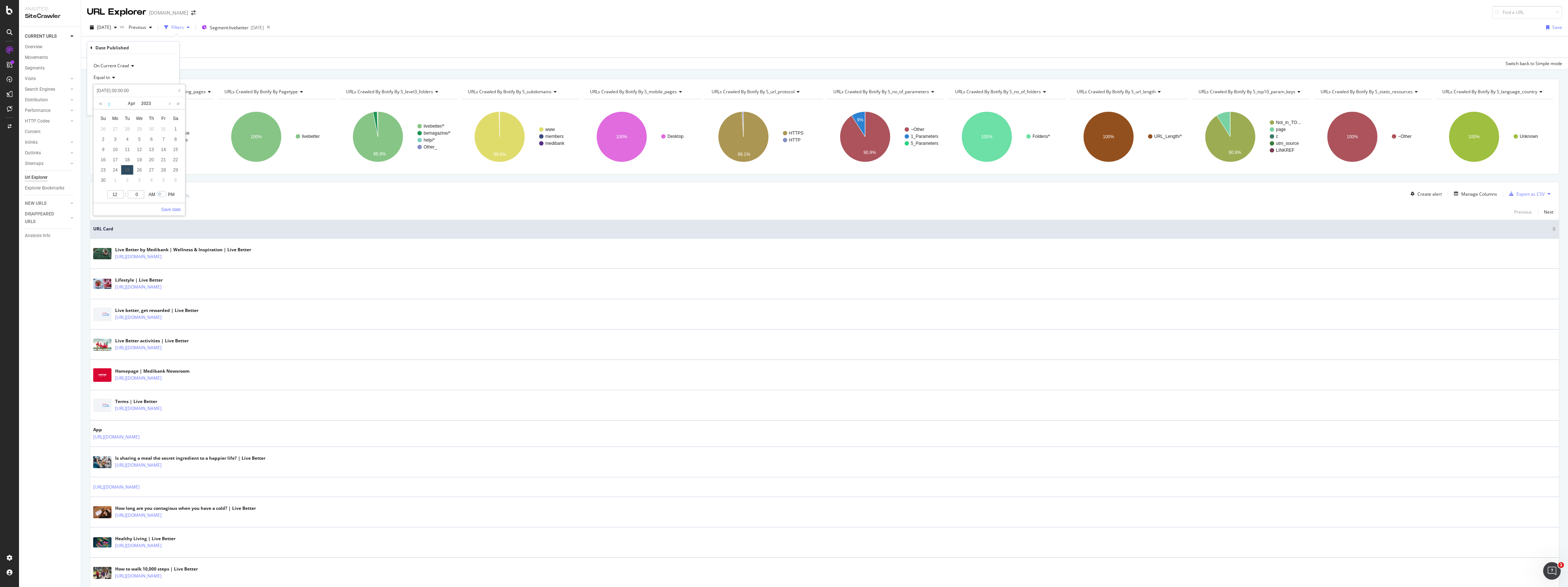
click at [110, 105] on link at bounding box center [109, 103] width 5 height 12
click at [106, 132] on div "1" at bounding box center [103, 128] width 12 height 10
type input "2023-01-01 00:00:00"
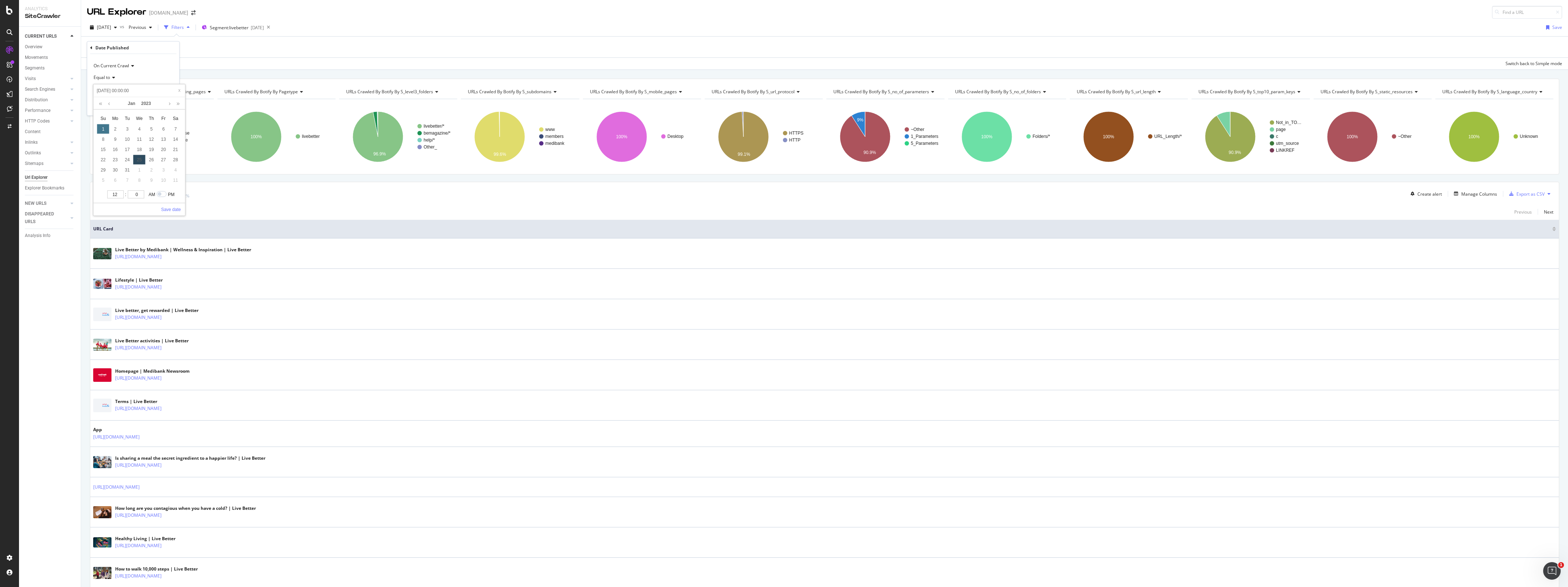
type input "2023-01-01 00:00:00"
click at [175, 213] on link "Save date" at bounding box center [171, 208] width 20 height 6
click at [165, 106] on div "Apply" at bounding box center [167, 105] width 12 height 6
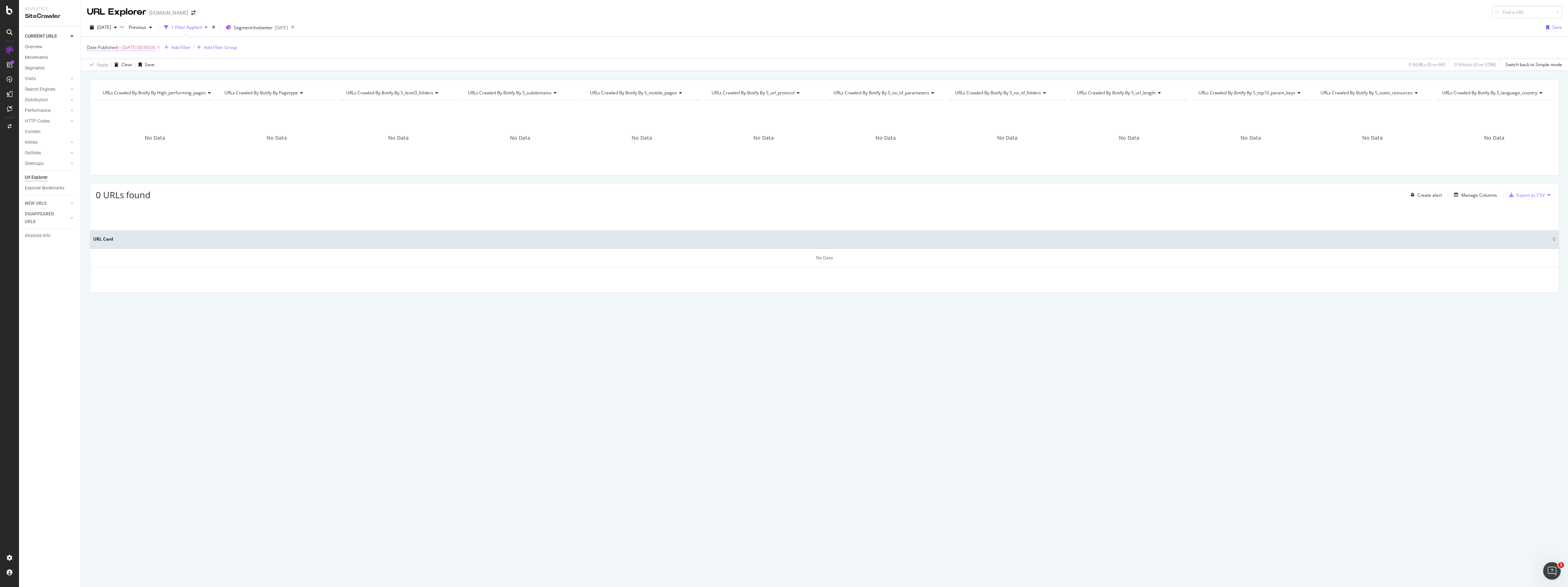
click at [114, 46] on span "Date Published" at bounding box center [102, 47] width 30 height 6
click at [115, 77] on div "Equal to" at bounding box center [134, 76] width 80 height 12
click at [118, 99] on div "After" at bounding box center [134, 101] width 78 height 10
click at [167, 105] on div "Apply" at bounding box center [167, 105] width 12 height 6
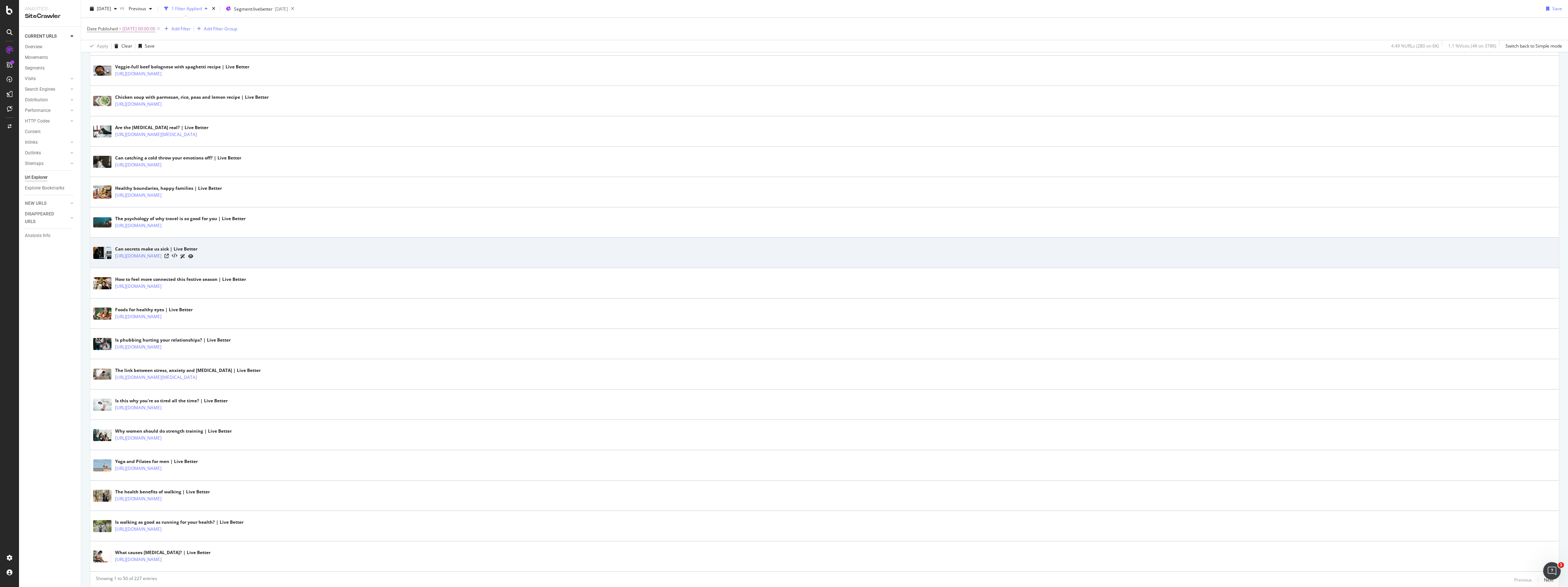
scroll to position [1218, 0]
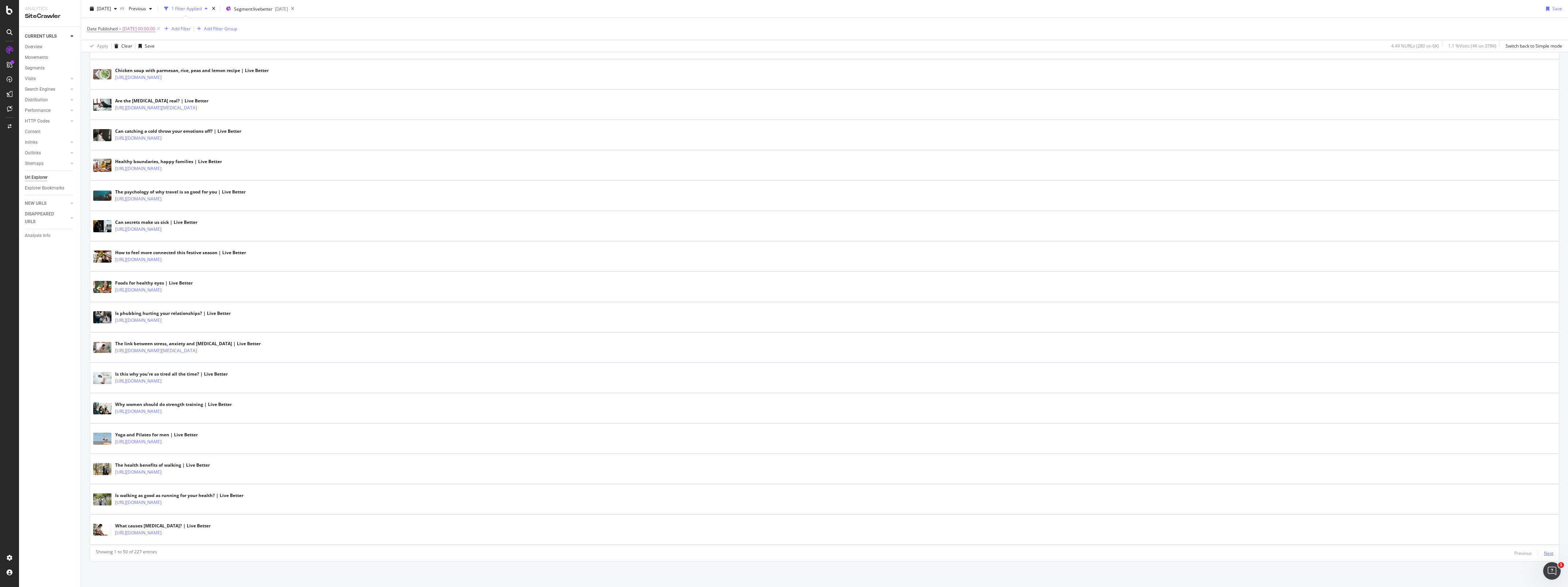
click at [1544, 552] on div "Next" at bounding box center [1548, 552] width 10 height 6
click at [1544, 551] on div "Next" at bounding box center [1548, 552] width 10 height 6
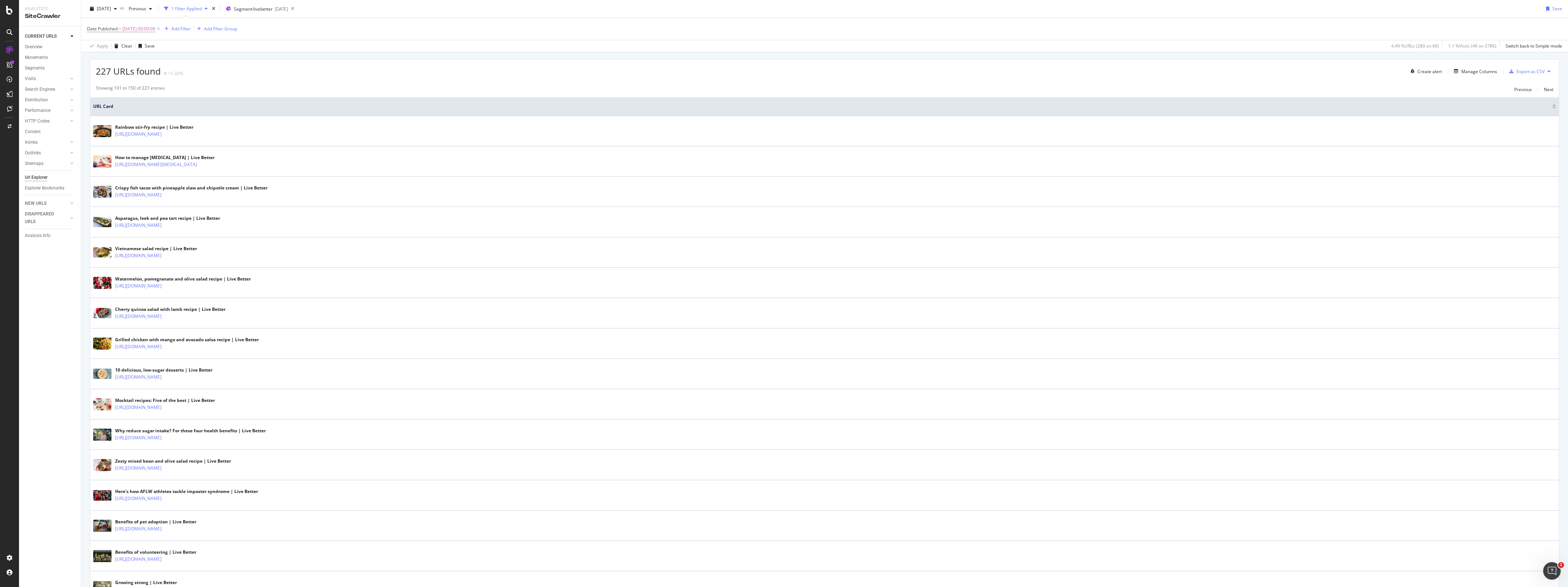
scroll to position [0, 0]
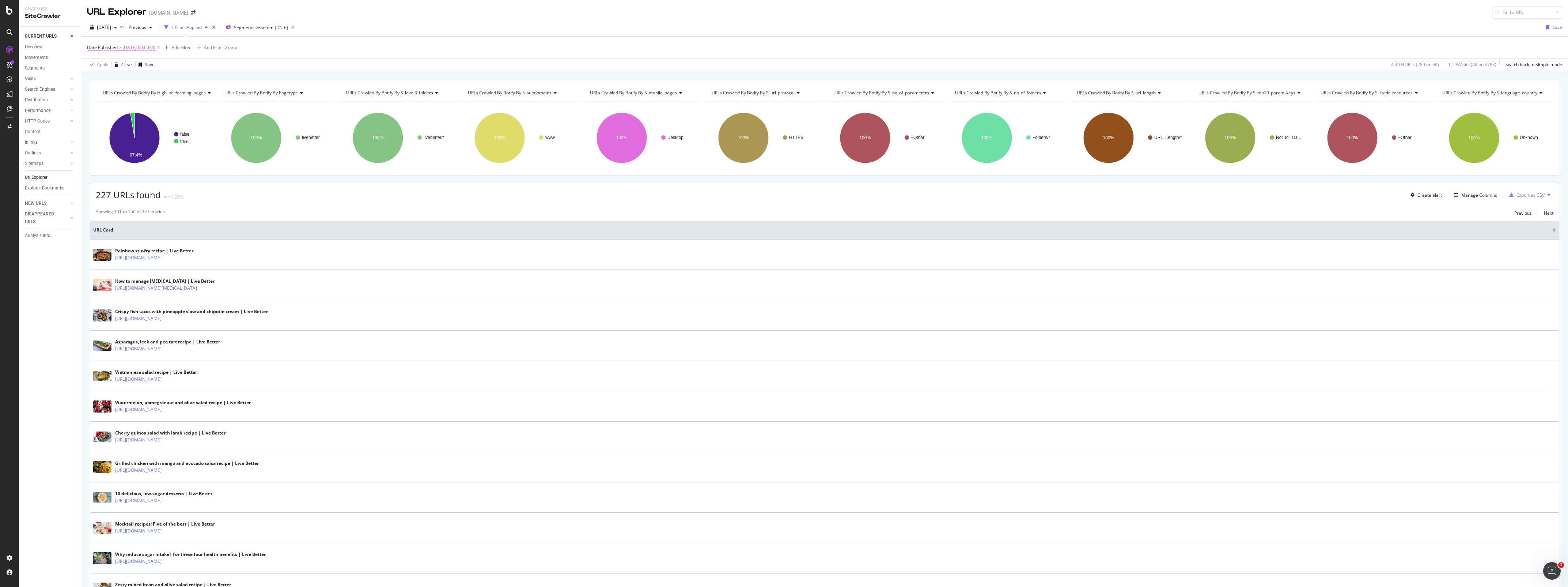
click at [129, 46] on span "2023-01-01 00:00:00" at bounding box center [139, 47] width 33 height 10
click at [142, 88] on input "2023-01-01 00:00:00" at bounding box center [134, 89] width 80 height 12
click at [168, 103] on link at bounding box center [169, 102] width 5 height 12
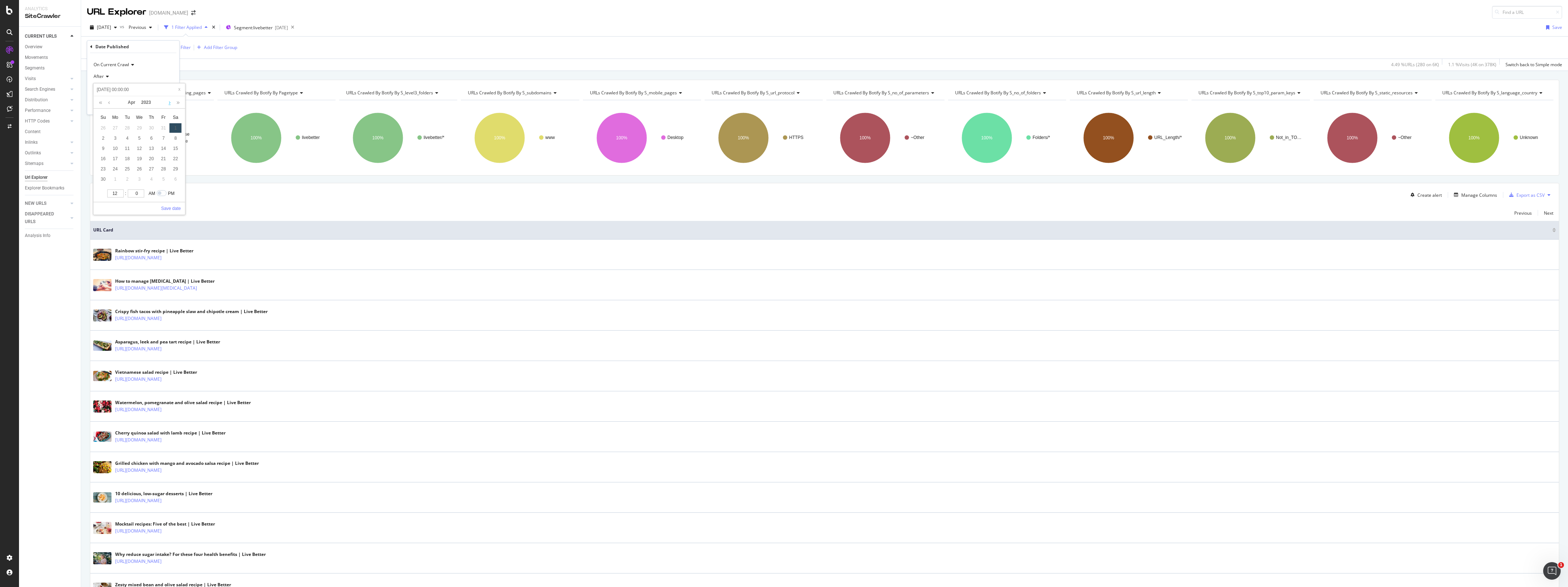
click at [168, 103] on link at bounding box center [169, 102] width 5 height 12
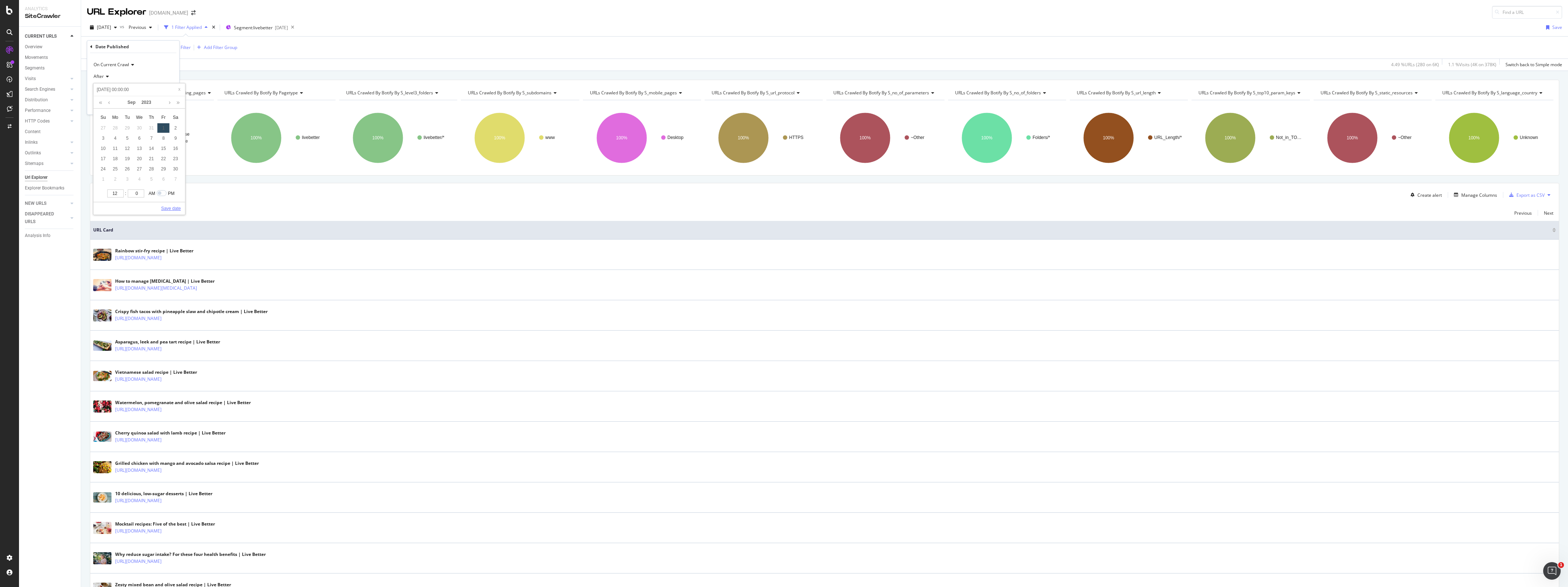
click at [167, 209] on link "Save date" at bounding box center [171, 208] width 20 height 6
click at [167, 103] on div "Apply" at bounding box center [167, 105] width 12 height 6
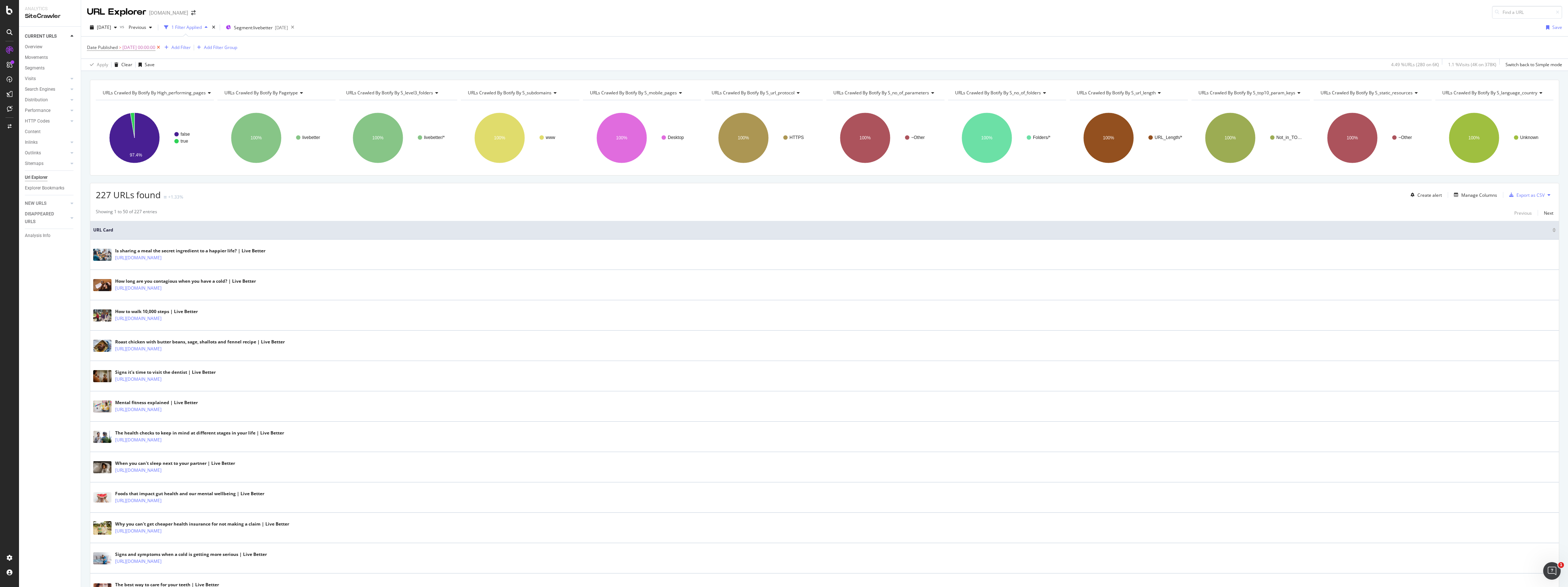
click at [161, 47] on icon at bounding box center [158, 47] width 6 height 7
